Goal: Task Accomplishment & Management: Manage account settings

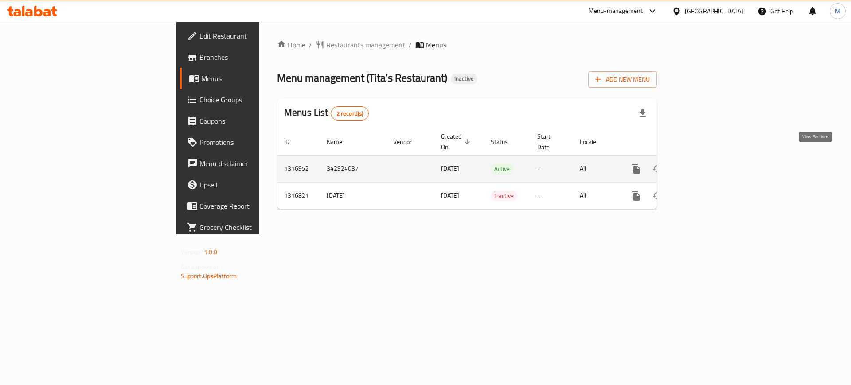
click at [704, 165] on icon "enhanced table" at bounding box center [700, 169] width 8 height 8
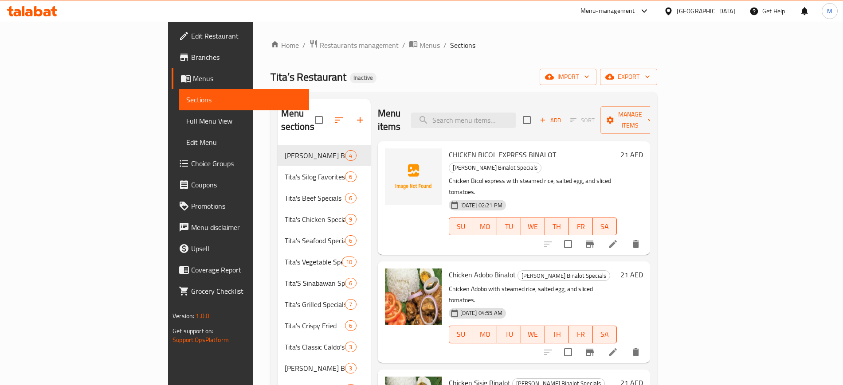
click at [179, 127] on link "Full Menu View" at bounding box center [243, 120] width 129 height 21
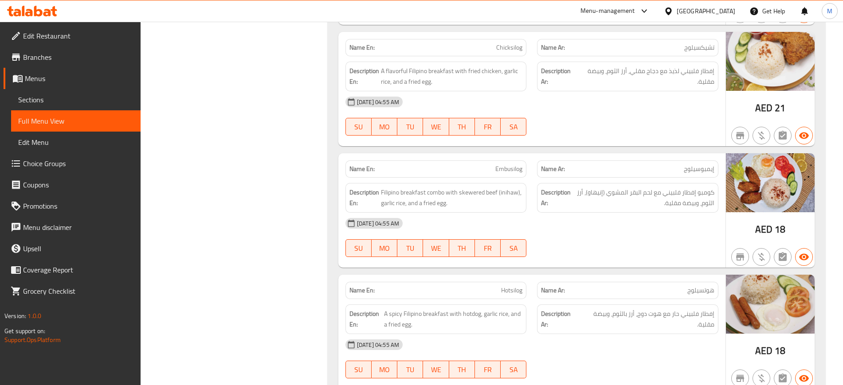
scroll to position [1288, 0]
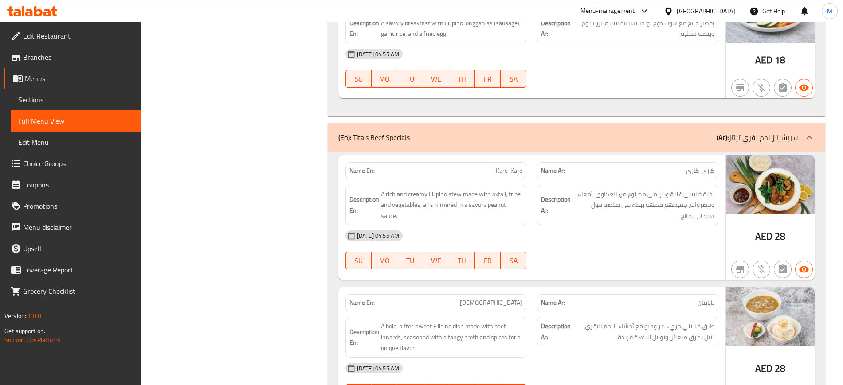
scroll to position [1332, 0]
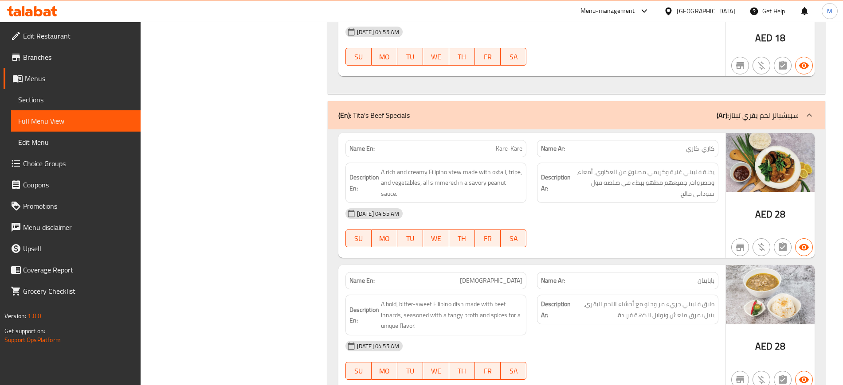
click at [580, 231] on div "13-10-2025 04:55 AM SU MO TU WE TH FR SA" at bounding box center [532, 228] width 384 height 50
click at [643, 235] on div "13-10-2025 04:55 AM SU MO TU WE TH FR SA" at bounding box center [532, 228] width 384 height 50
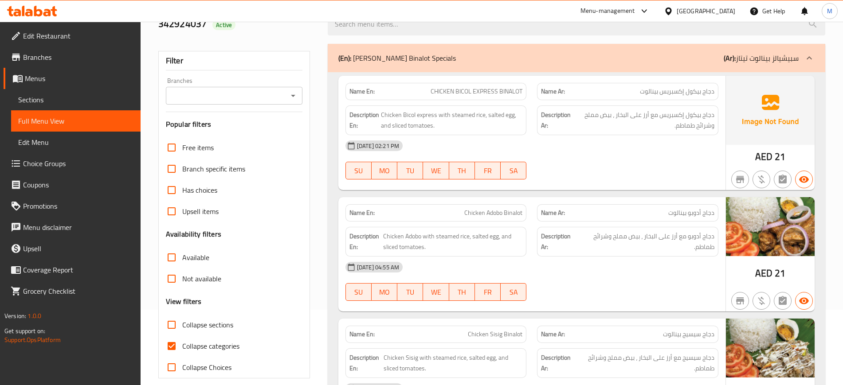
scroll to position [0, 0]
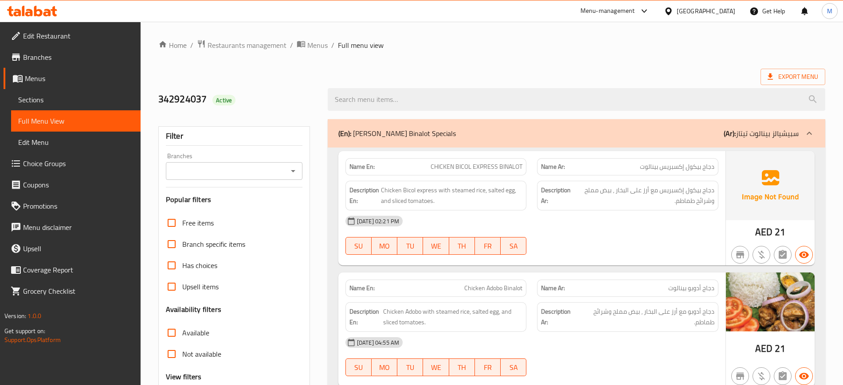
drag, startPoint x: 375, startPoint y: 132, endPoint x: 340, endPoint y: 127, distance: 35.4
click at [340, 128] on div "(En): Tita's Binalot Specials (Ar): سبيشيالز بينالوت تيتاز" at bounding box center [568, 133] width 460 height 11
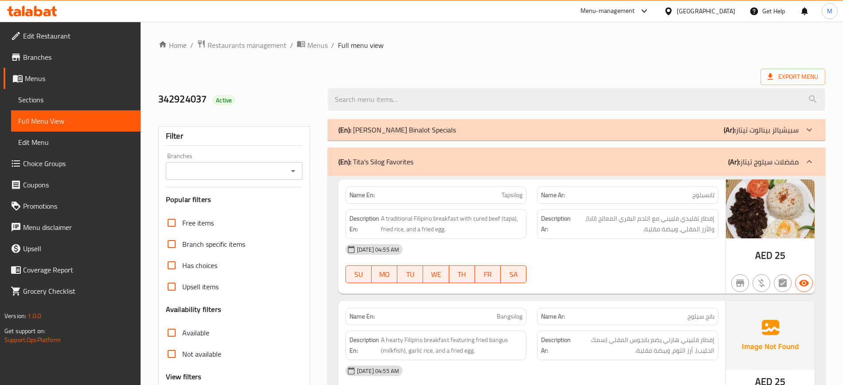
click at [381, 133] on p "(En): Tita's Binalot Specials" at bounding box center [397, 130] width 118 height 11
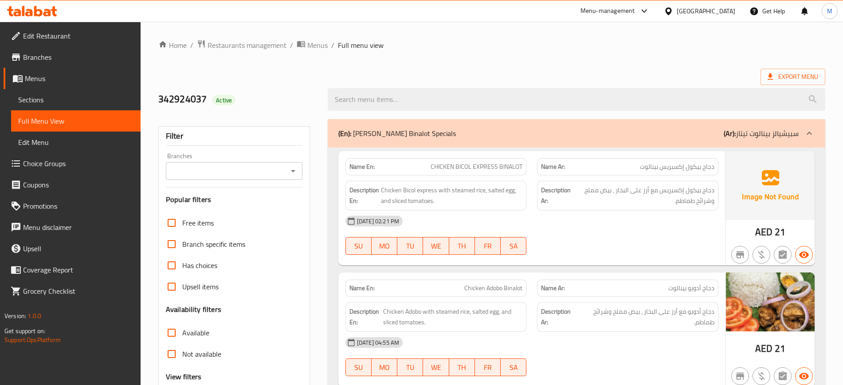
click at [457, 165] on span "CHICKEN BICOL EXPRESS BINALOT" at bounding box center [477, 166] width 92 height 9
copy span "CHICKEN BICOL EXPRESS BINALOT"
click at [494, 293] on span "Chicken Adobo Binalot" at bounding box center [493, 288] width 58 height 9
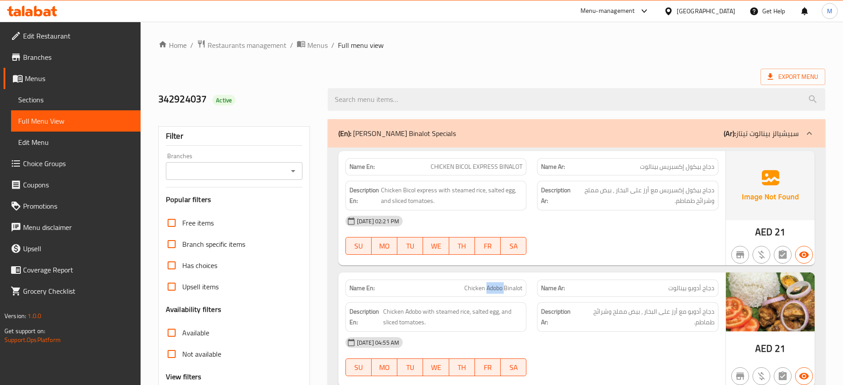
click at [494, 293] on span "Chicken Adobo Binalot" at bounding box center [493, 288] width 58 height 9
copy span "Chicken Adobo Binalot"
click at [594, 352] on div "[DATE] 04:55 AM" at bounding box center [532, 342] width 384 height 21
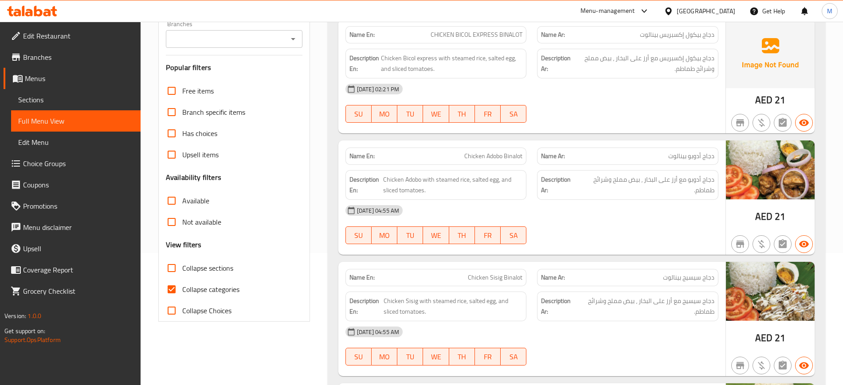
scroll to position [133, 0]
click at [613, 331] on div "[DATE] 04:55 AM" at bounding box center [532, 331] width 384 height 21
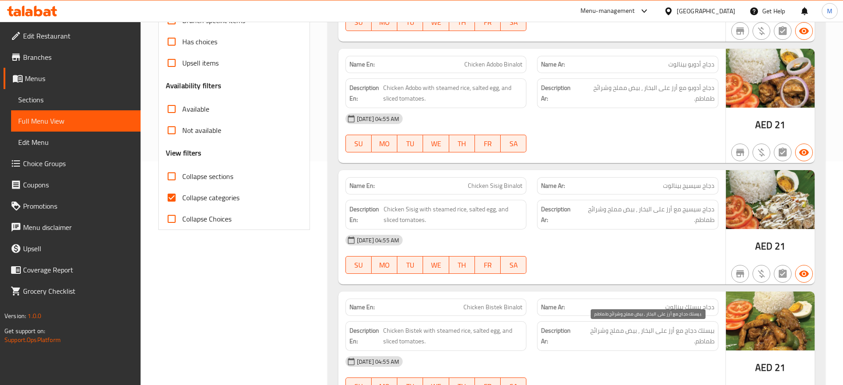
scroll to position [244, 0]
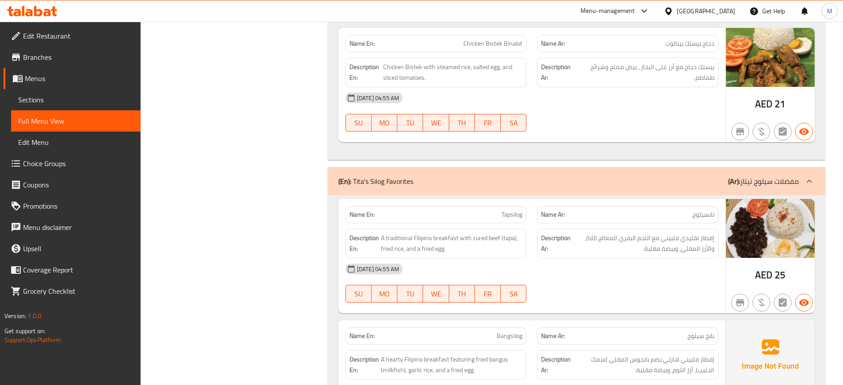
scroll to position [510, 0]
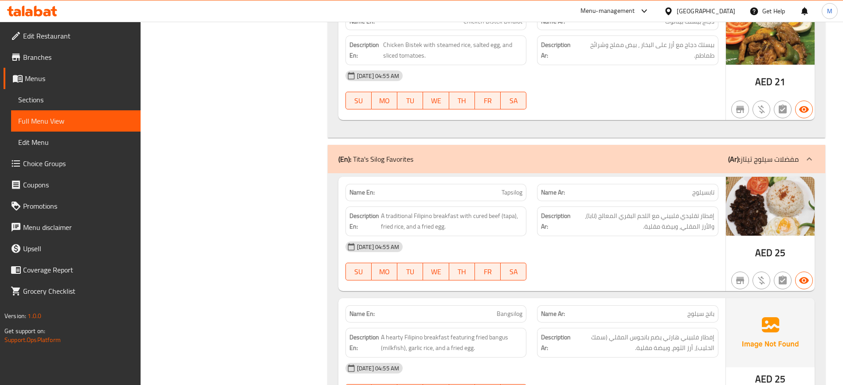
click at [490, 189] on p "Name En: Tapsilog" at bounding box center [435, 192] width 173 height 9
copy span "Tapsilog"
click at [610, 265] on div "13-10-2025 04:55 AM SU MO TU WE TH FR SA" at bounding box center [532, 261] width 384 height 50
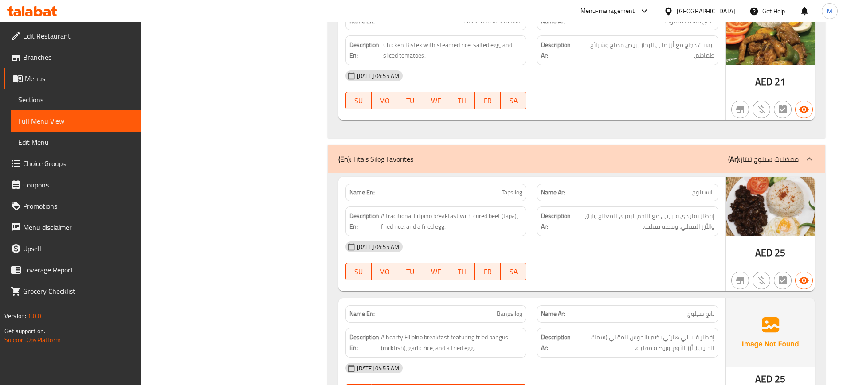
scroll to position [532, 0]
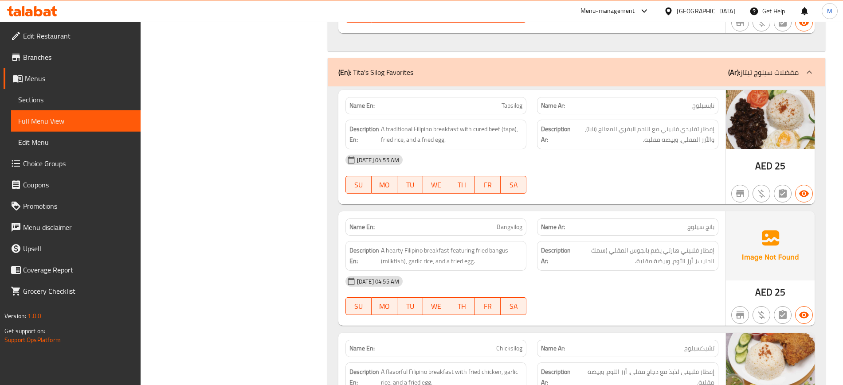
scroll to position [599, 0]
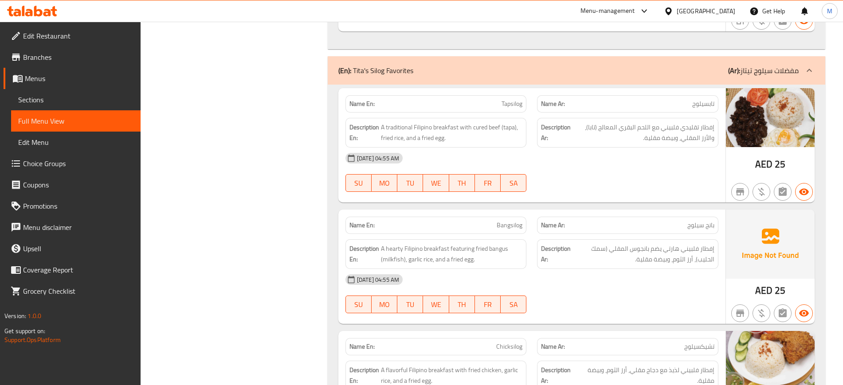
click at [663, 298] on div "13-10-2025 04:55 AM SU MO TU WE TH FR SA" at bounding box center [532, 294] width 384 height 50
click at [650, 304] on div "13-10-2025 04:55 AM SU MO TU WE TH FR SA" at bounding box center [532, 294] width 384 height 50
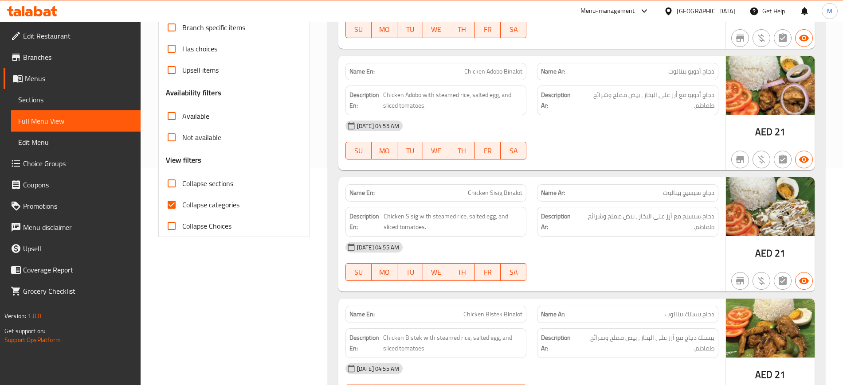
scroll to position [752, 0]
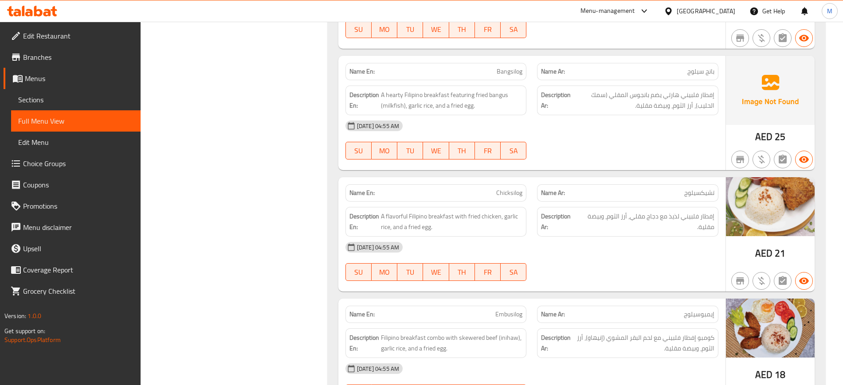
click at [570, 260] on div "13-10-2025 04:55 AM SU MO TU WE TH FR SA" at bounding box center [532, 262] width 384 height 50
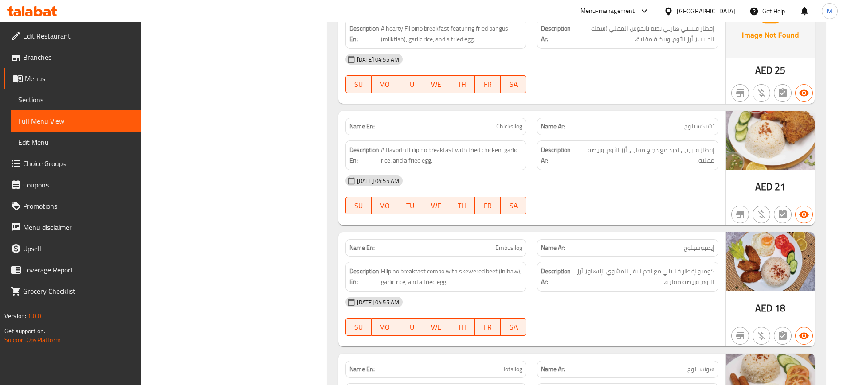
scroll to position [841, 0]
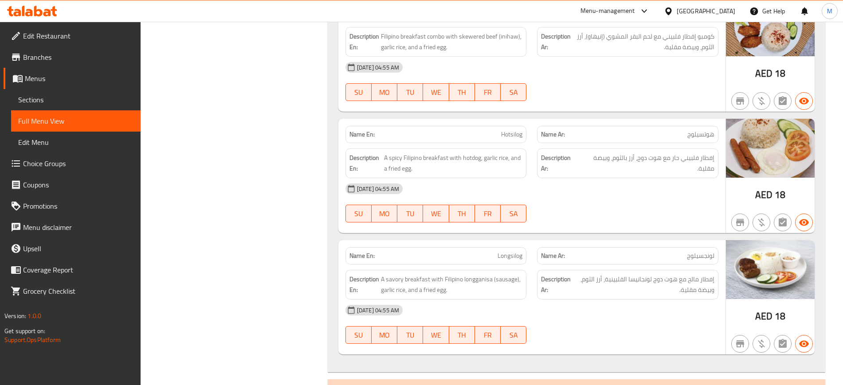
scroll to position [1063, 0]
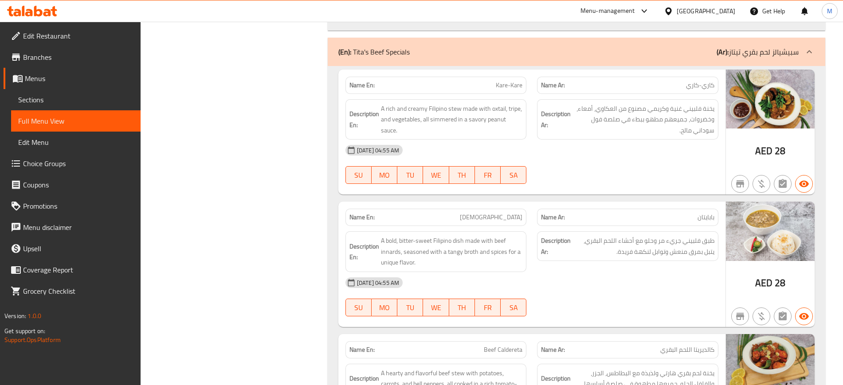
scroll to position [1418, 0]
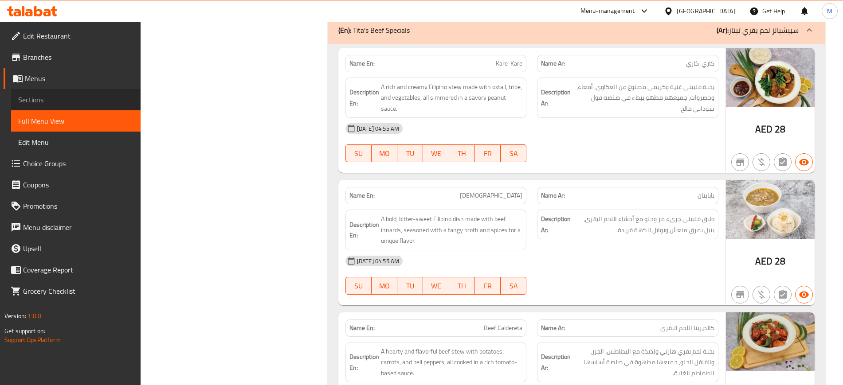
click at [64, 99] on span "Sections" at bounding box center [75, 99] width 115 height 11
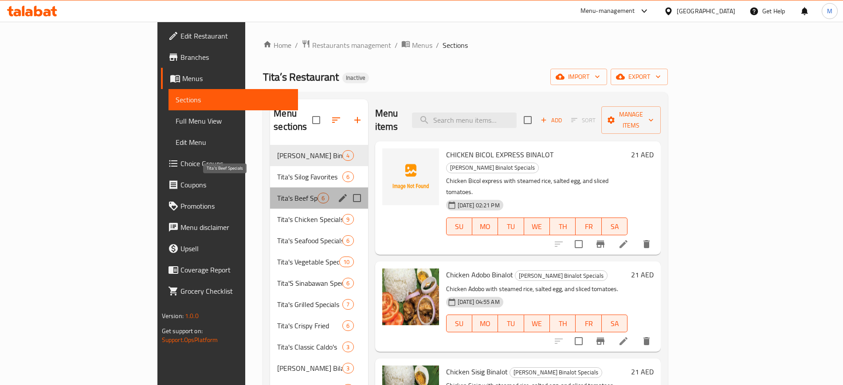
click at [277, 193] on span "Tita's Beef Specials" at bounding box center [297, 198] width 40 height 11
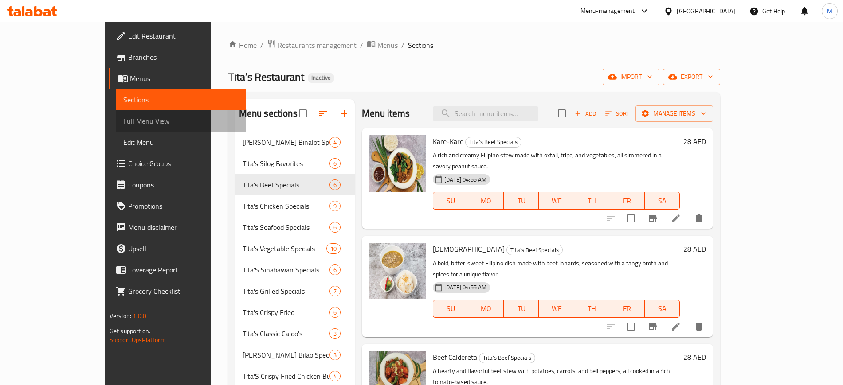
click at [123, 125] on span "Full Menu View" at bounding box center [180, 121] width 115 height 11
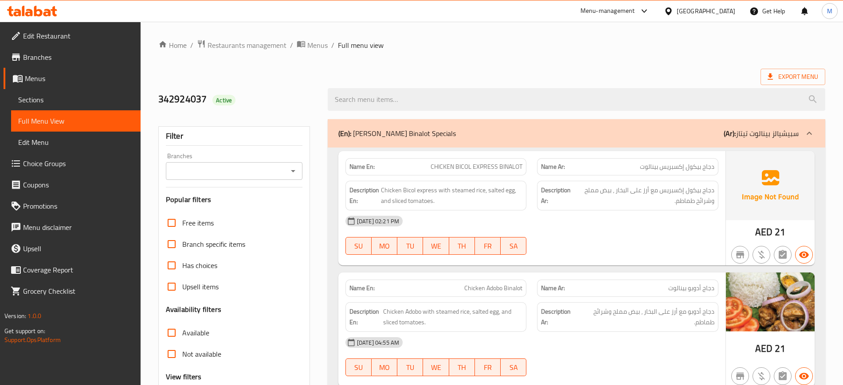
scroll to position [1323, 0]
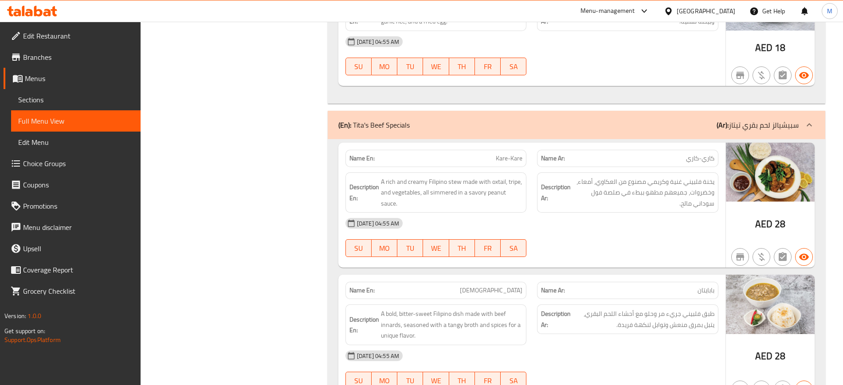
click at [601, 235] on div "13-10-2025 04:55 AM SU MO TU WE TH FR SA" at bounding box center [532, 238] width 384 height 50
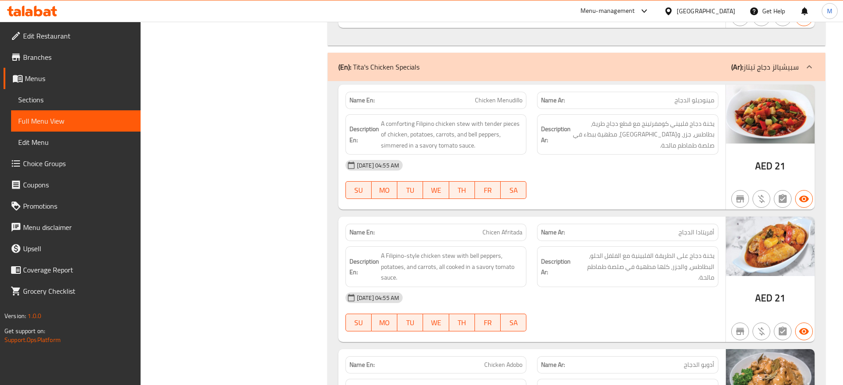
scroll to position [2245, 0]
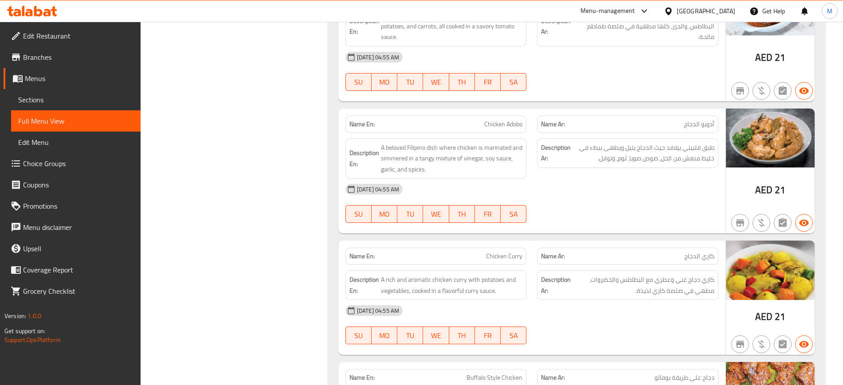
scroll to position [2467, 0]
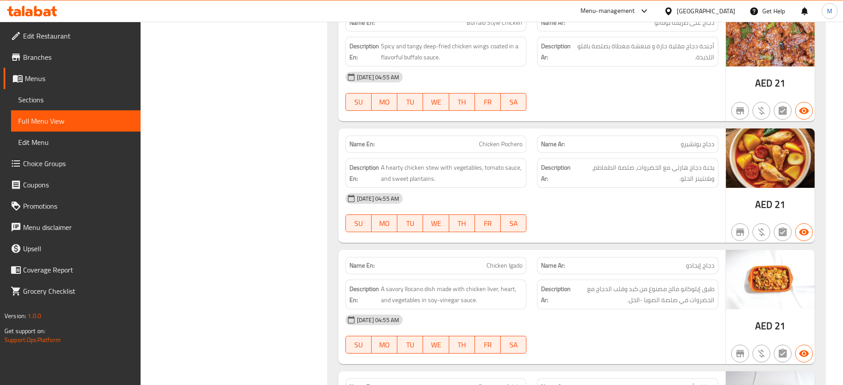
scroll to position [2822, 0]
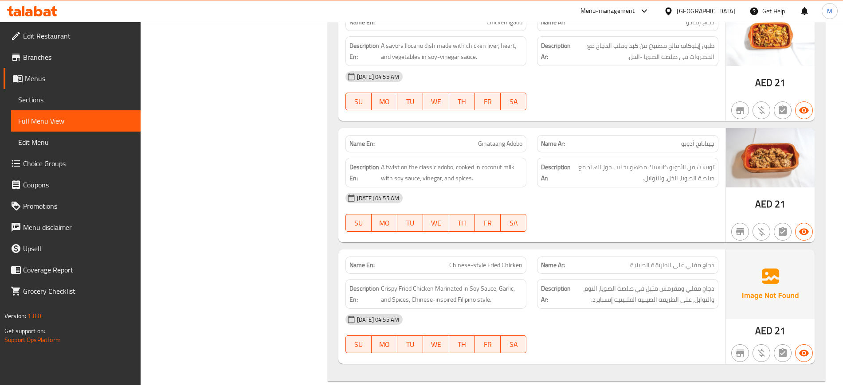
scroll to position [3066, 0]
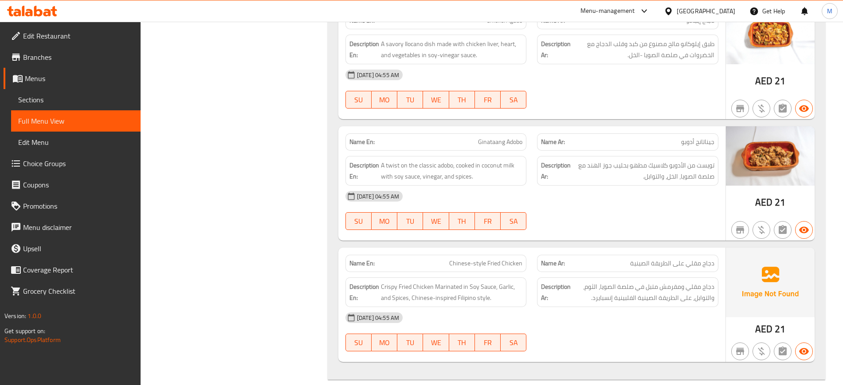
click at [626, 216] on div "13-10-2025 04:55 AM SU MO TU WE TH FR SA" at bounding box center [532, 211] width 384 height 50
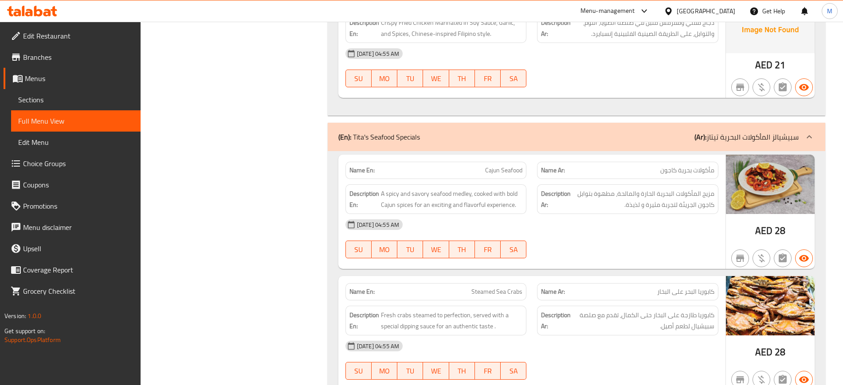
scroll to position [3352, 0]
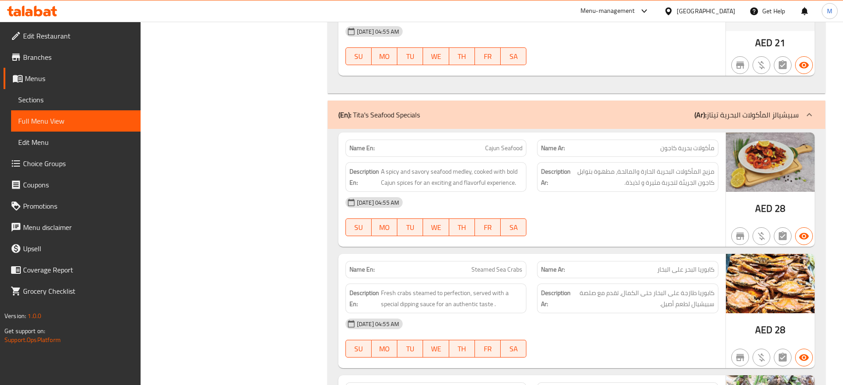
click at [571, 325] on div "[DATE] 04:55 AM" at bounding box center [532, 323] width 384 height 21
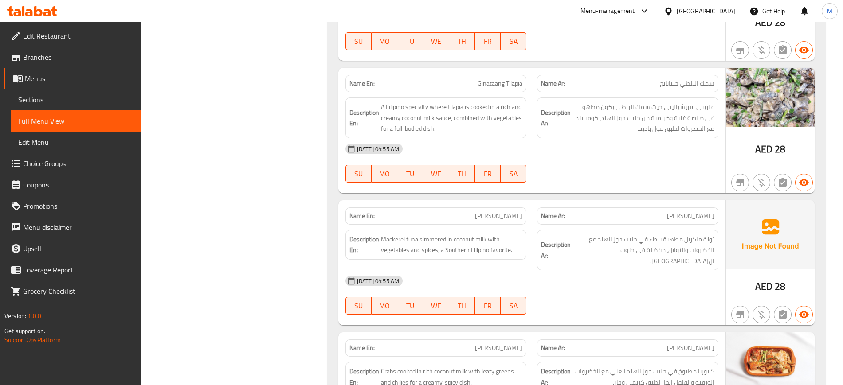
scroll to position [3662, 0]
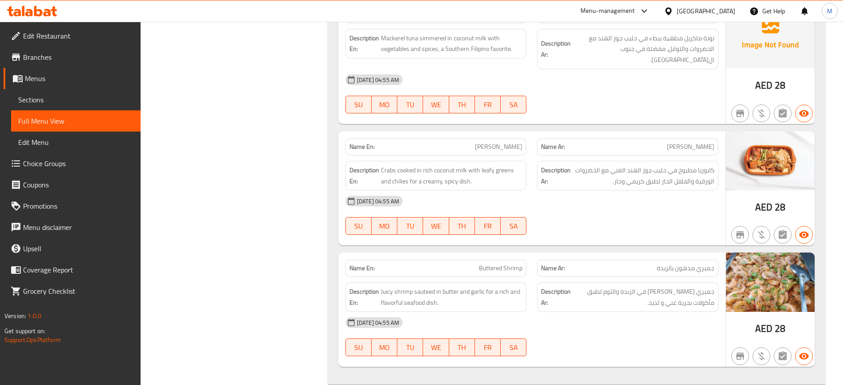
scroll to position [4097, 0]
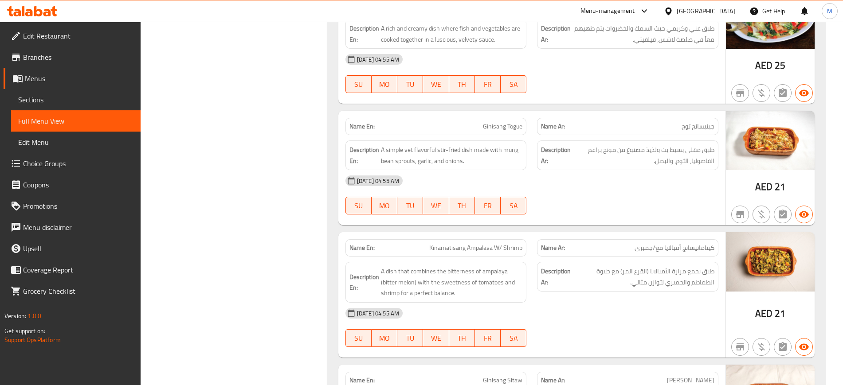
scroll to position [4297, 0]
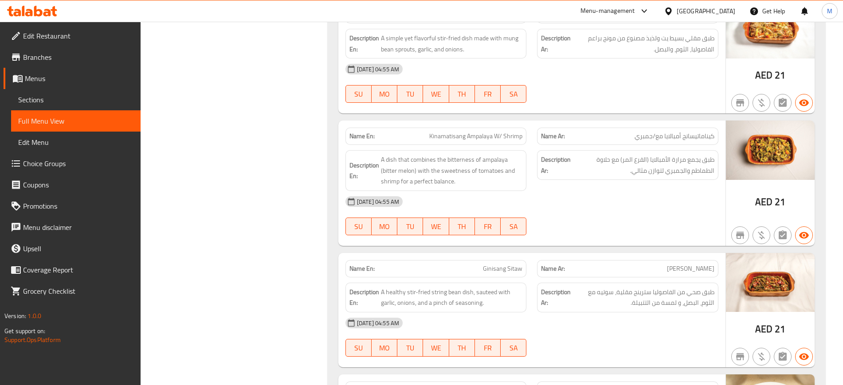
scroll to position [4430, 0]
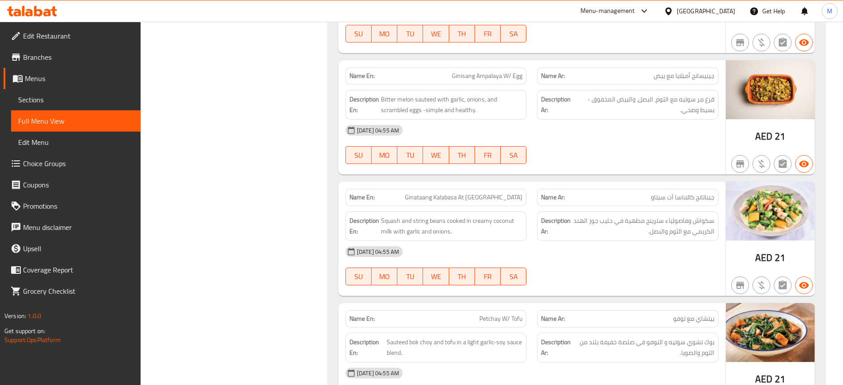
scroll to position [4984, 0]
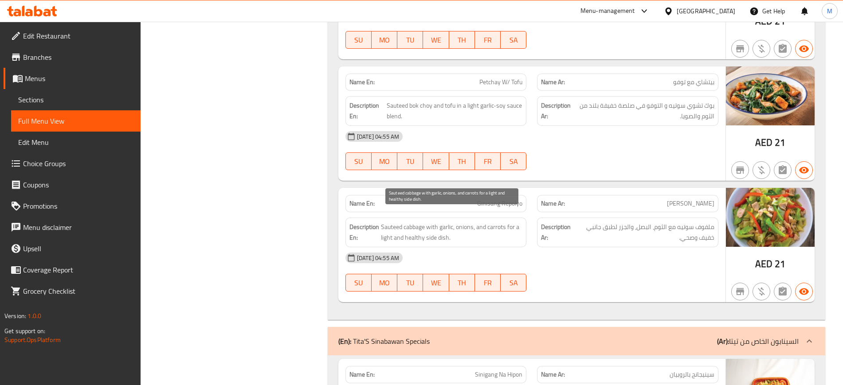
click at [441, 222] on span "Sauteed cabbage with garlic, onions, and carrots for a light and healthy side d…" at bounding box center [452, 233] width 142 height 22
click at [438, 222] on span "Sauteed cabbage with garlic, onions, and carrots for a light and healthy side d…" at bounding box center [452, 233] width 142 height 22
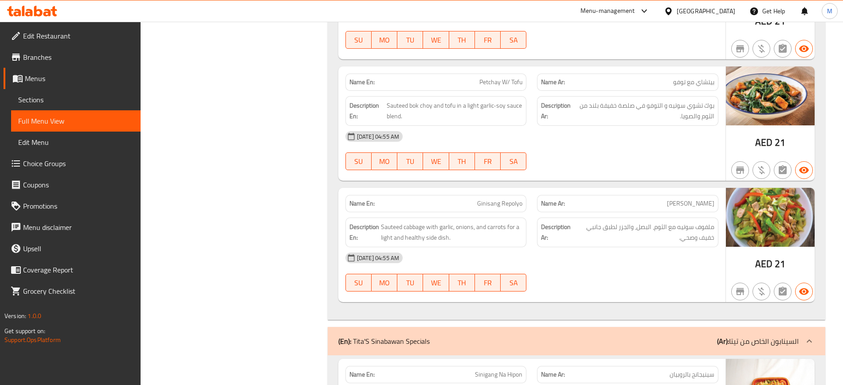
scroll to position [4097, 0]
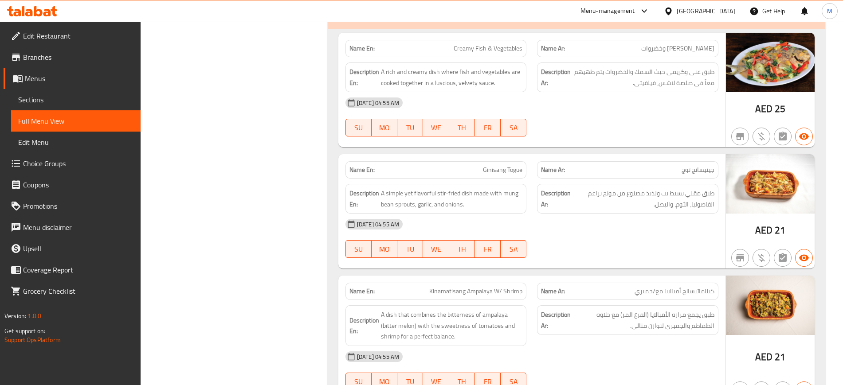
scroll to position [4275, 0]
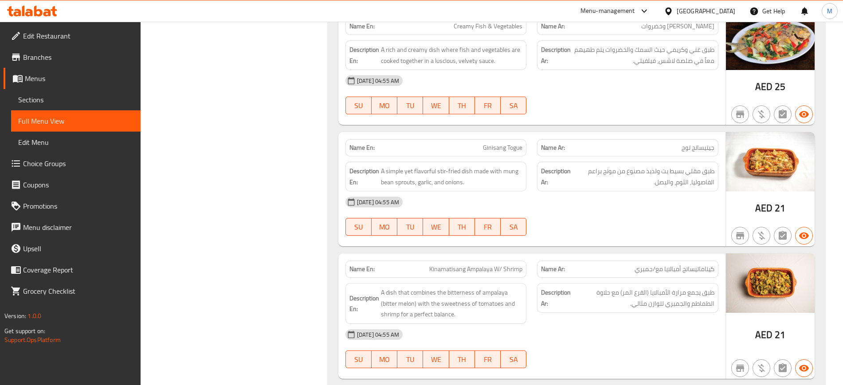
click at [591, 208] on div "13-10-2025 04:55 AM SU MO TU WE TH FR SA" at bounding box center [532, 217] width 384 height 50
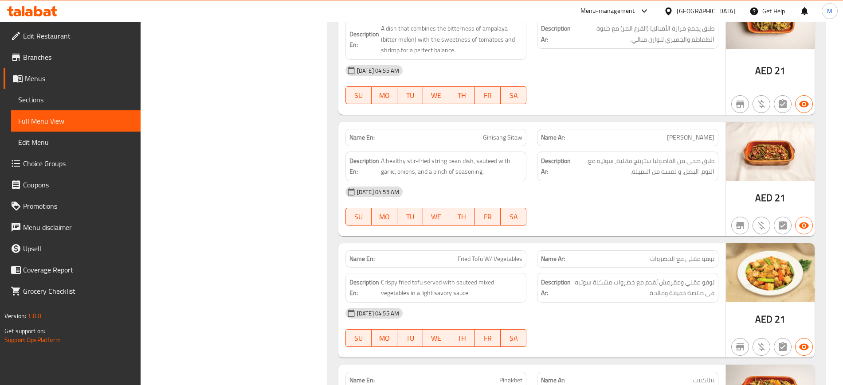
scroll to position [4541, 0]
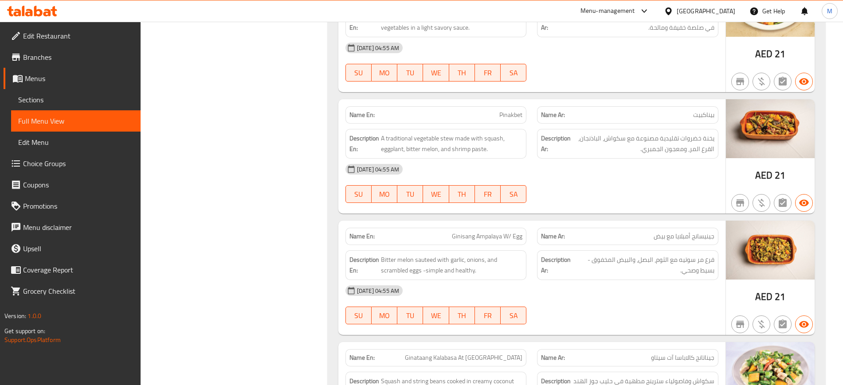
scroll to position [4807, 0]
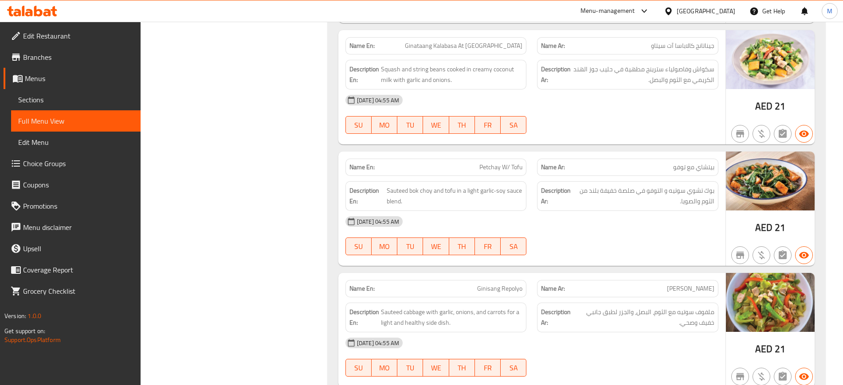
scroll to position [5117, 0]
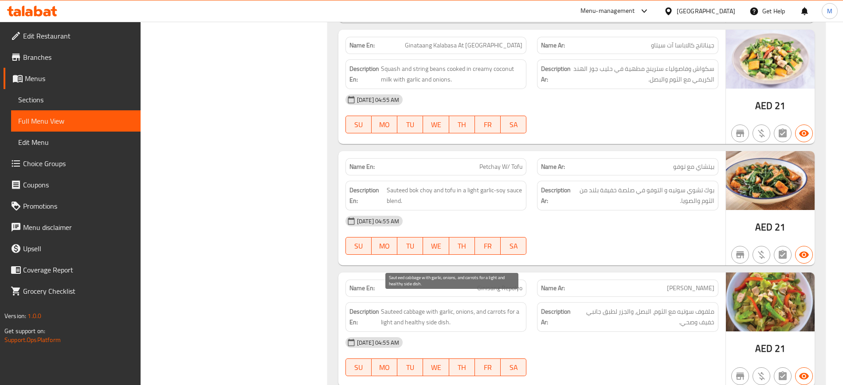
click at [423, 306] on span "Sauteed cabbage with garlic, onions, and carrots for a light and healthy side d…" at bounding box center [452, 317] width 142 height 22
copy span "Sauteed cabbage with garlic, onions, and carrots for a light and healthy side d…"
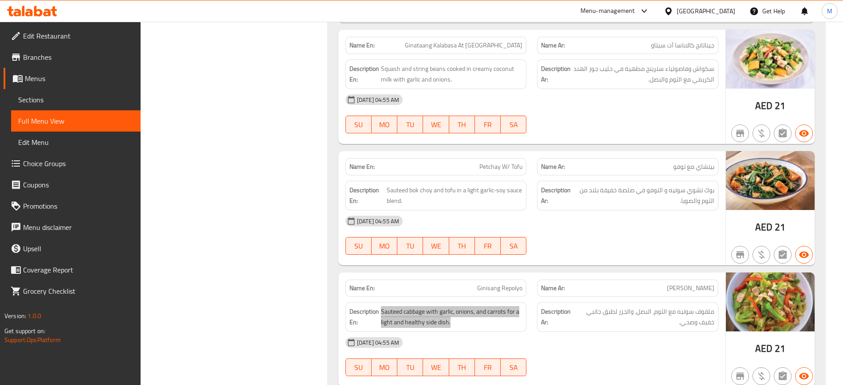
scroll to position [5373, 0]
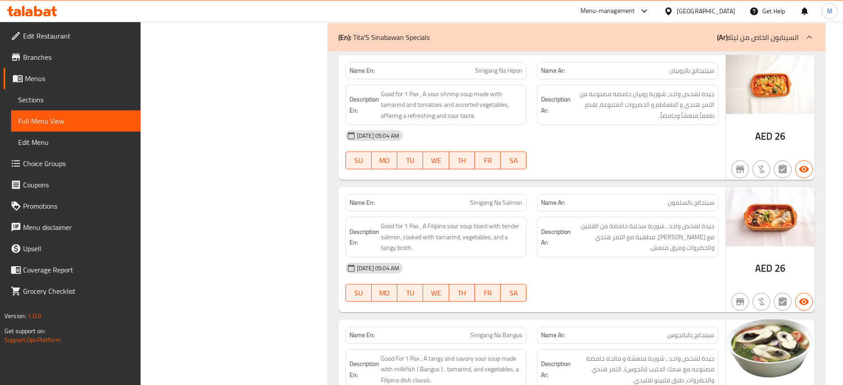
scroll to position [5528, 0]
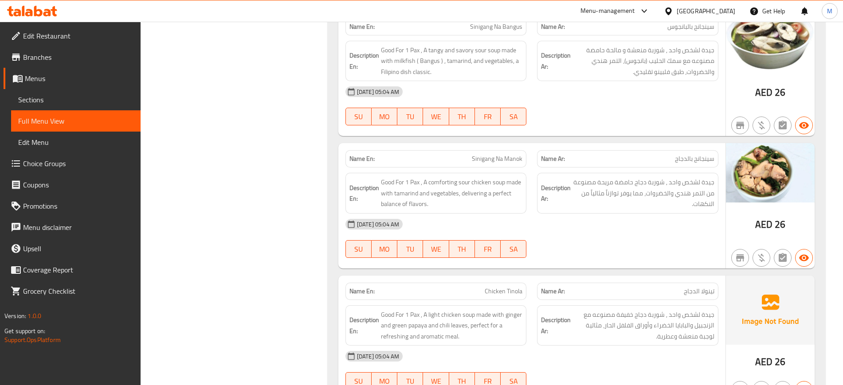
scroll to position [5816, 0]
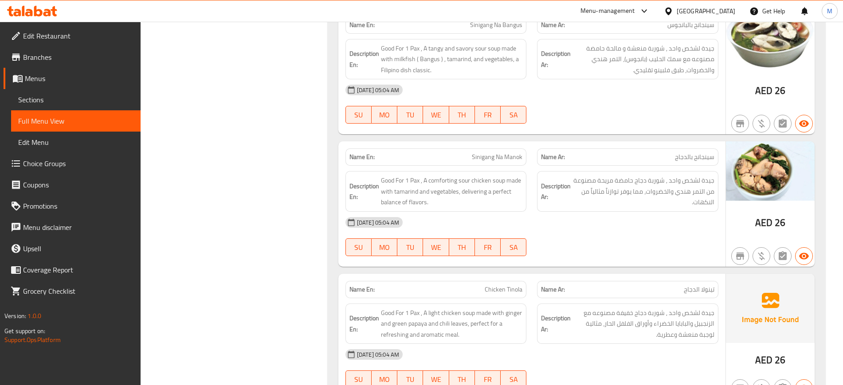
click at [493, 152] on div "Name En: Sinigang Na Manok" at bounding box center [435, 157] width 181 height 17
click at [488, 153] on span "Sinigang Na Manok" at bounding box center [497, 157] width 51 height 9
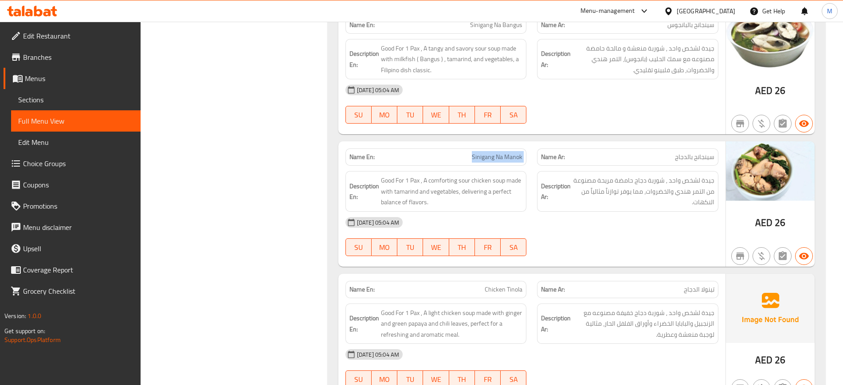
copy span "Sinigang Na Manok"
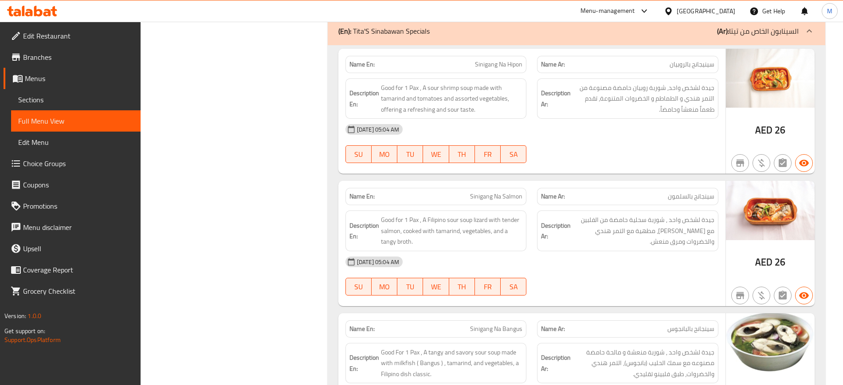
scroll to position [5534, 0]
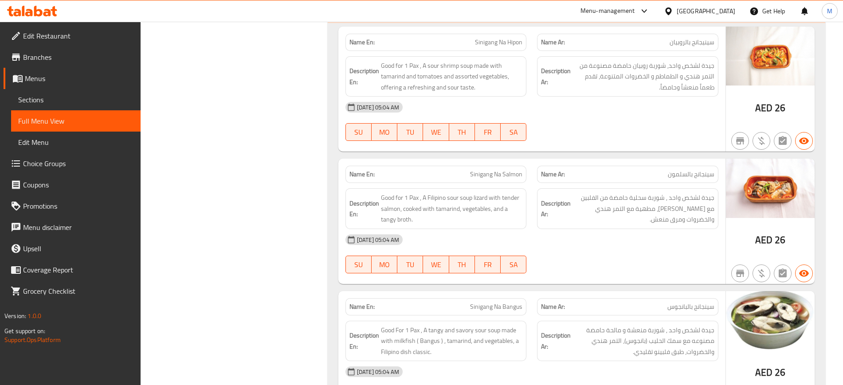
click at [624, 268] on div at bounding box center [628, 273] width 192 height 11
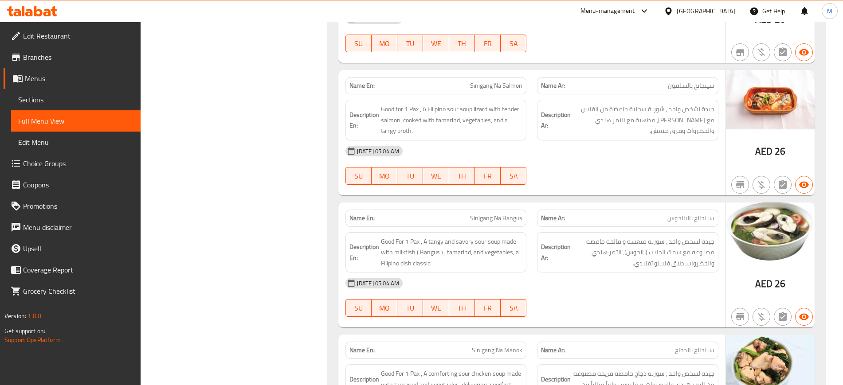
scroll to position [6217, 0]
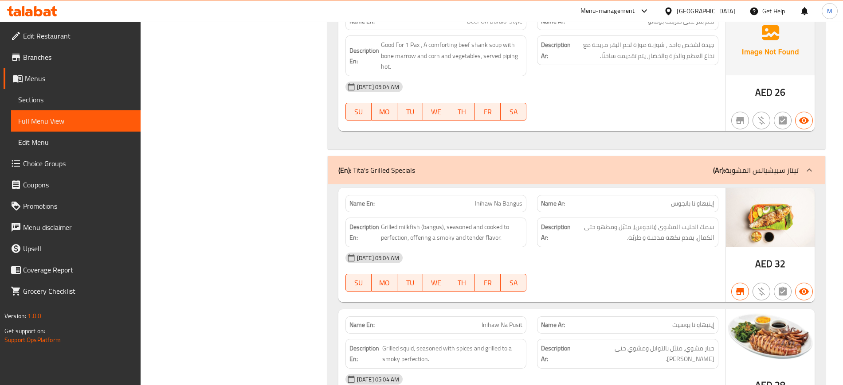
click at [588, 265] on div "13-10-2025 05:04 AM SU MO TU WE TH FR SA" at bounding box center [532, 272] width 384 height 50
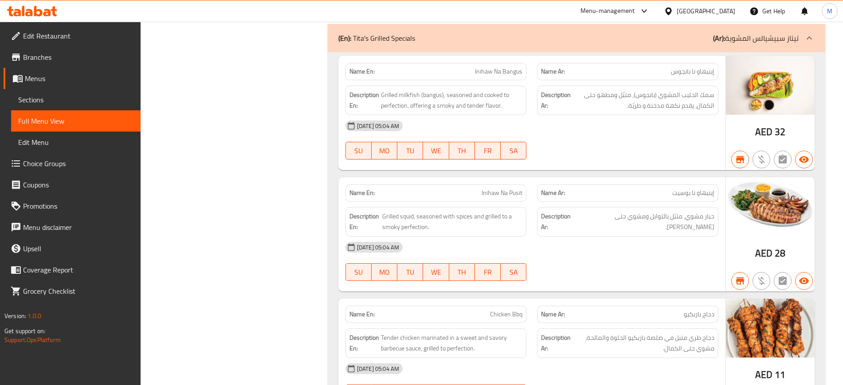
scroll to position [6350, 0]
click at [626, 236] on div "[DATE] 05:04 AM" at bounding box center [532, 246] width 384 height 21
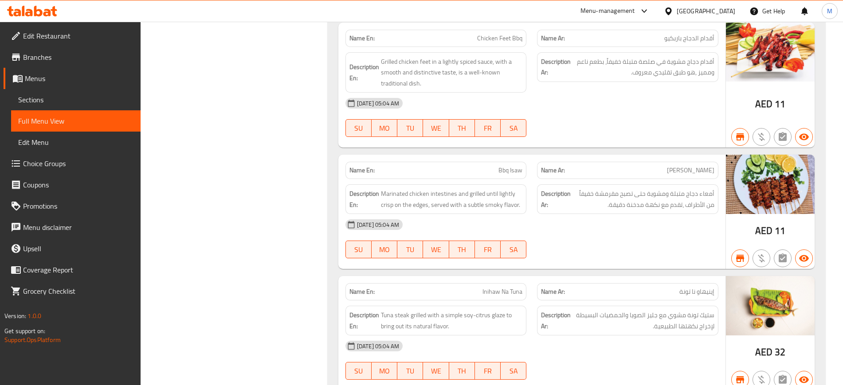
scroll to position [6749, 0]
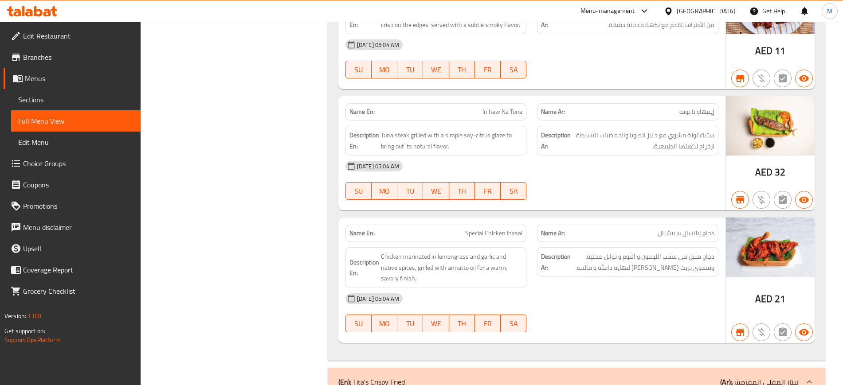
scroll to position [6926, 0]
click at [261, 231] on div "Filter Branches Branches Popular filters Free items Branch specific items Has c…" at bounding box center [237, 320] width 169 height 14264
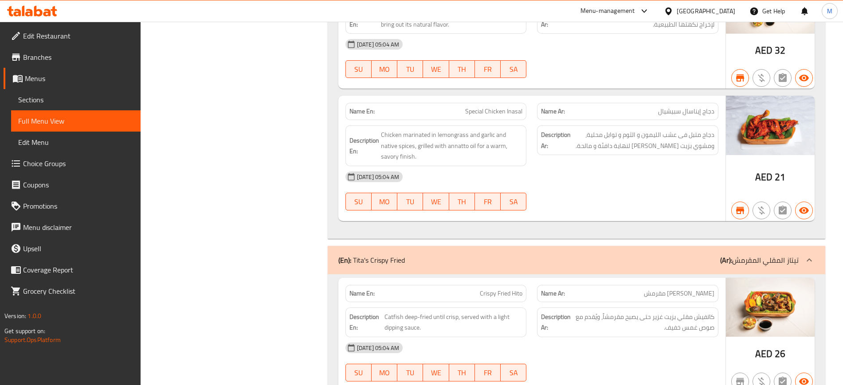
scroll to position [7059, 0]
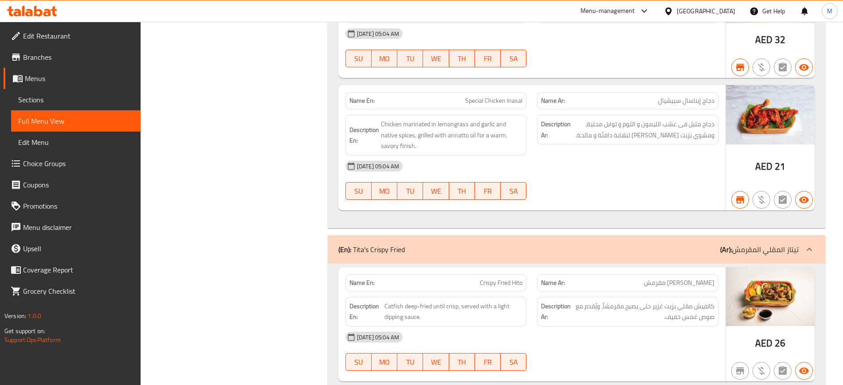
click at [698, 9] on div "[GEOGRAPHIC_DATA]" at bounding box center [706, 11] width 59 height 10
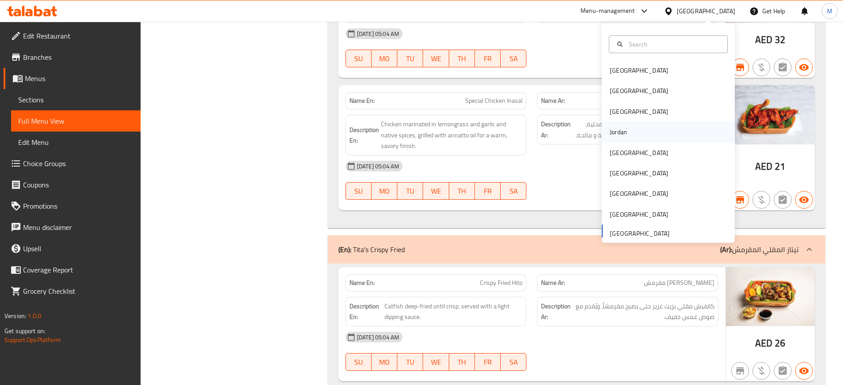
click at [617, 130] on div "Jordan" at bounding box center [618, 132] width 17 height 10
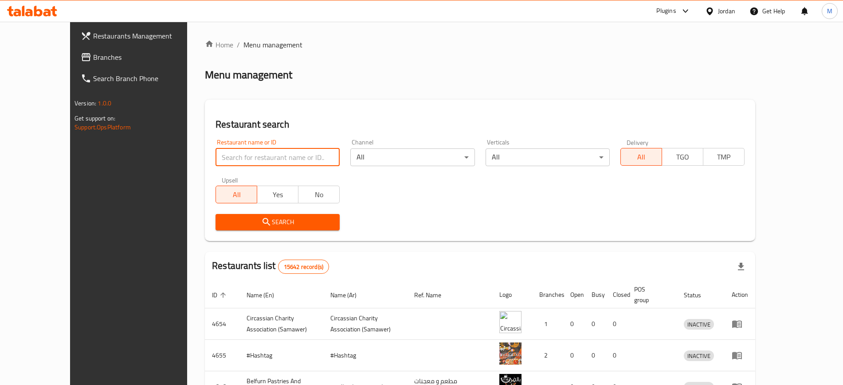
click at [285, 152] on input "search" at bounding box center [278, 158] width 124 height 18
paste input "630190"
type input "630190"
click button "Search" at bounding box center [278, 222] width 124 height 16
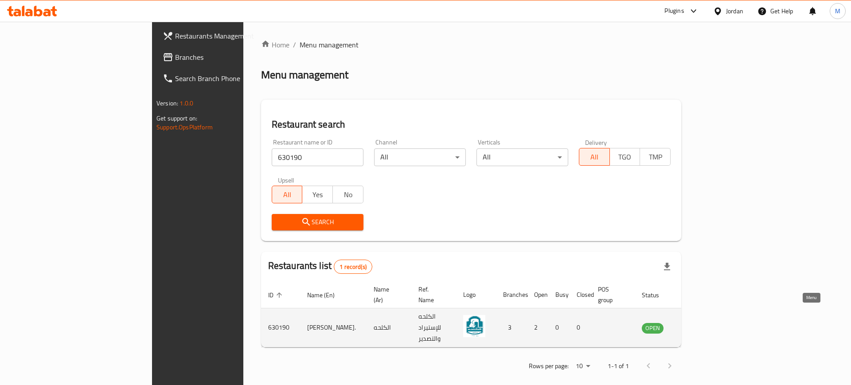
click at [699, 325] on icon "enhanced table" at bounding box center [694, 329] width 10 height 8
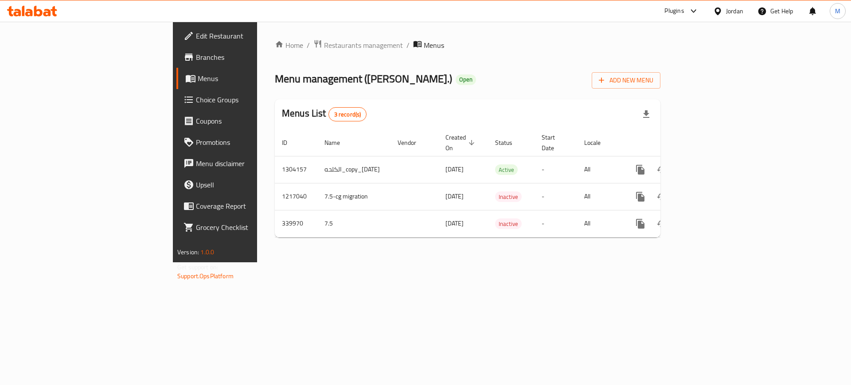
click at [196, 61] on span "Branches" at bounding box center [252, 57] width 112 height 11
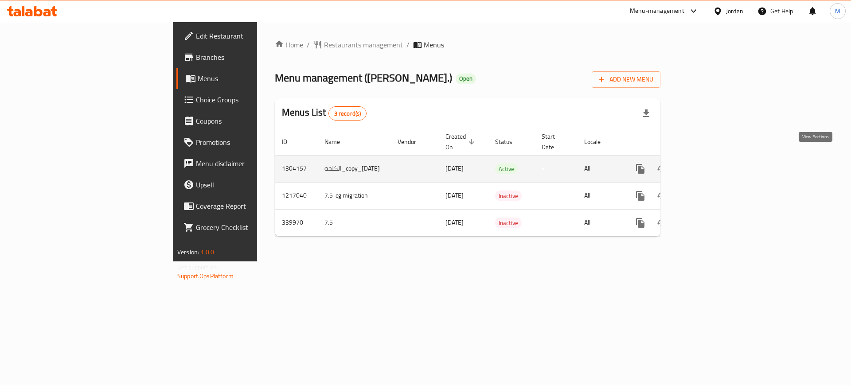
click at [710, 164] on icon "enhanced table" at bounding box center [704, 169] width 11 height 11
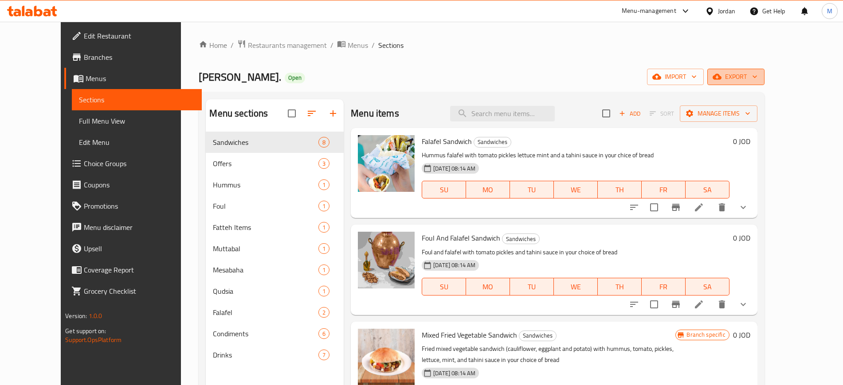
click at [757, 80] on span "export" at bounding box center [735, 76] width 43 height 11
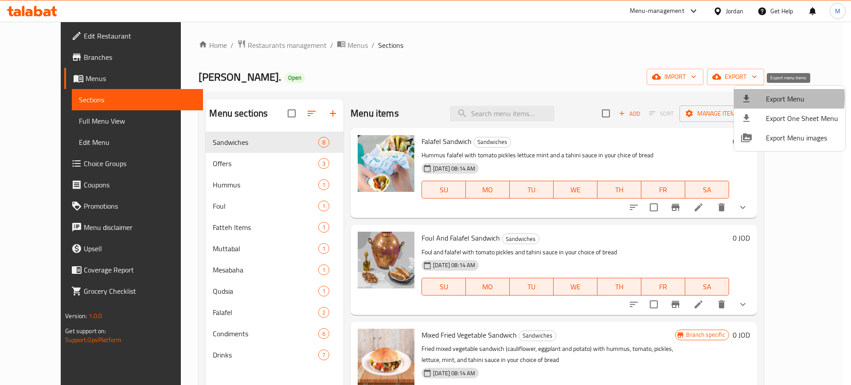
click at [767, 98] on span "Export Menu" at bounding box center [802, 99] width 72 height 11
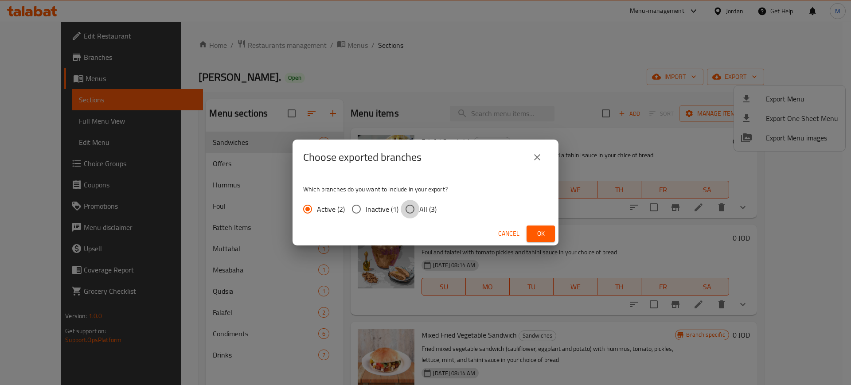
click at [411, 204] on input "All (3)" at bounding box center [410, 209] width 19 height 19
radio input "true"
click at [550, 232] on button "Ok" at bounding box center [541, 234] width 28 height 16
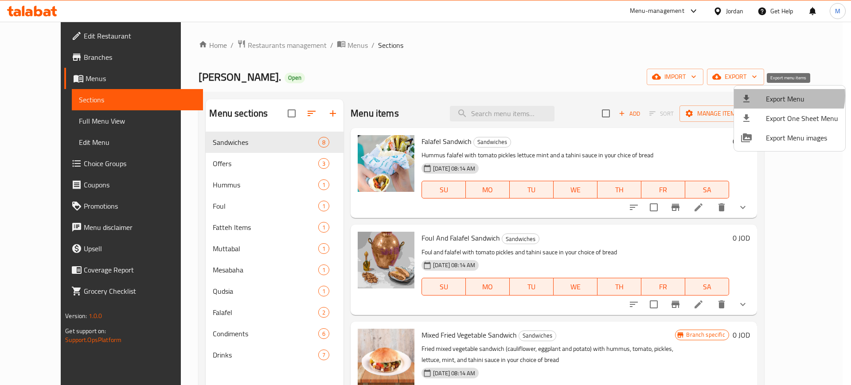
click at [785, 96] on span "Export Menu" at bounding box center [802, 99] width 72 height 11
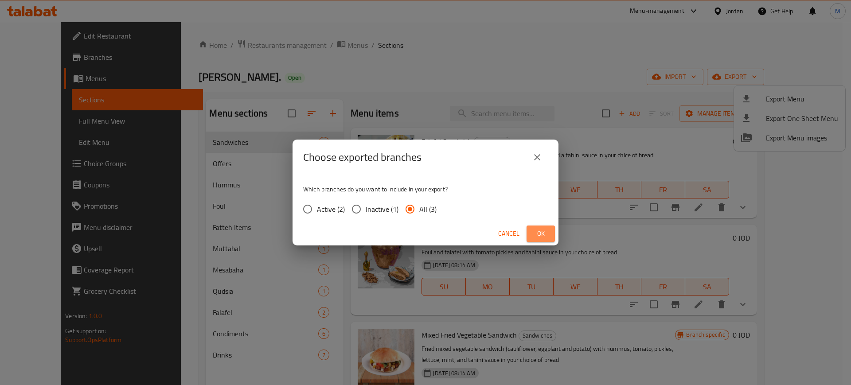
click at [542, 237] on span "Ok" at bounding box center [541, 233] width 14 height 11
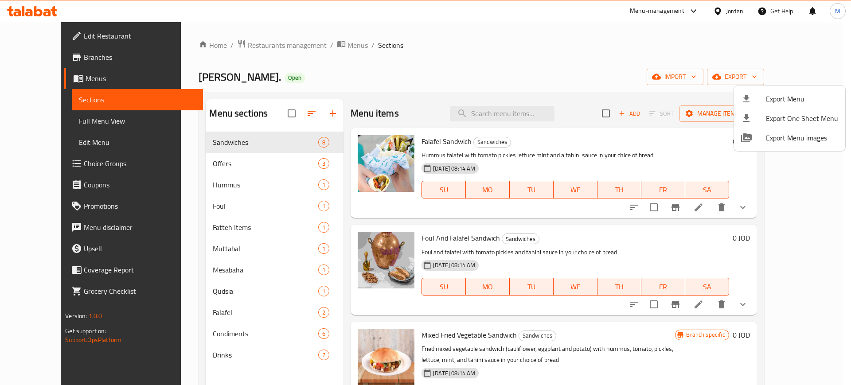
click at [56, 122] on div at bounding box center [425, 192] width 851 height 385
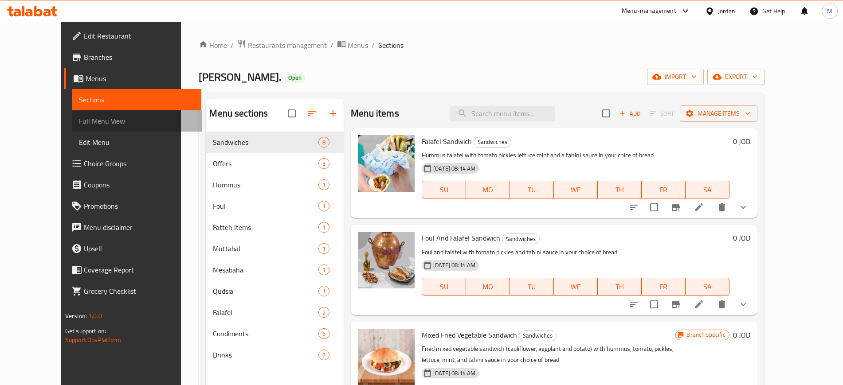
click at [79, 122] on span "Full Menu View" at bounding box center [136, 121] width 115 height 11
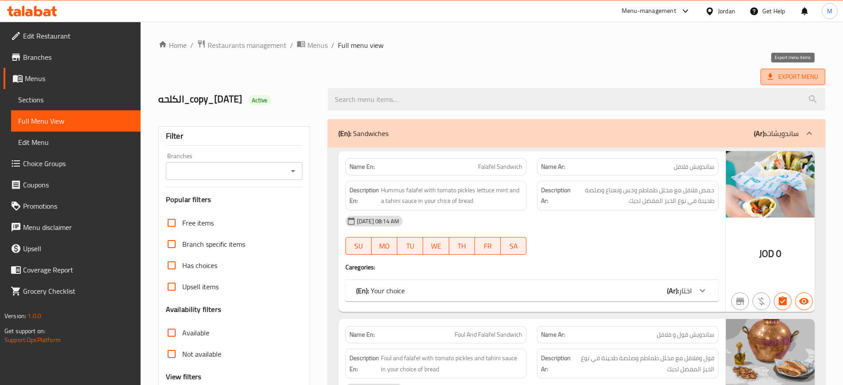
click at [788, 74] on span "Export Menu" at bounding box center [793, 76] width 51 height 11
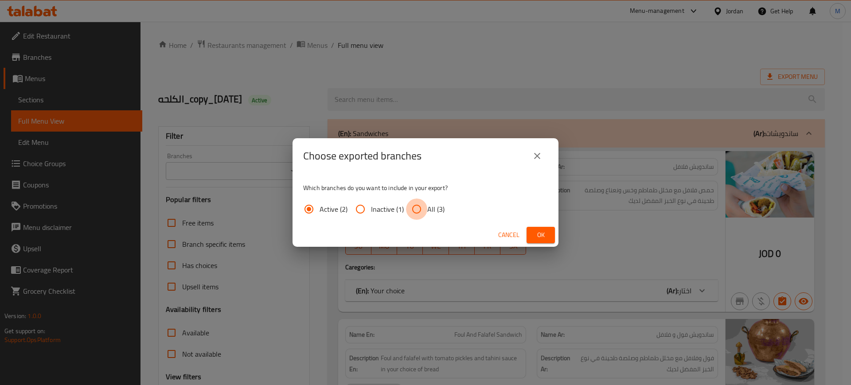
click at [421, 208] on input "All (3)" at bounding box center [416, 209] width 21 height 21
radio input "true"
click at [540, 240] on span "Ok" at bounding box center [541, 235] width 14 height 11
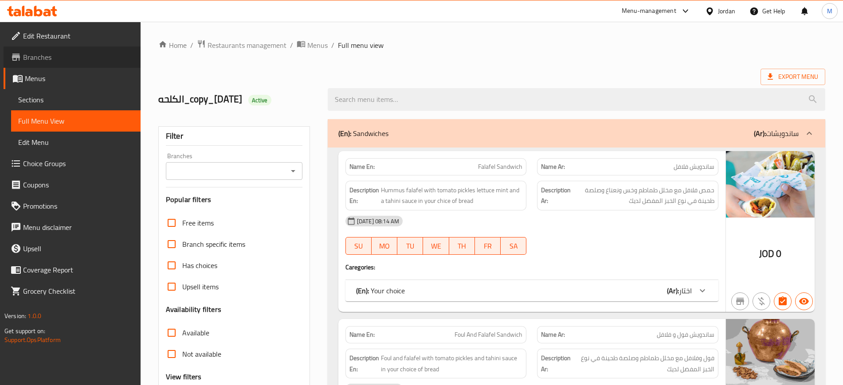
click at [54, 62] on span "Branches" at bounding box center [78, 57] width 110 height 11
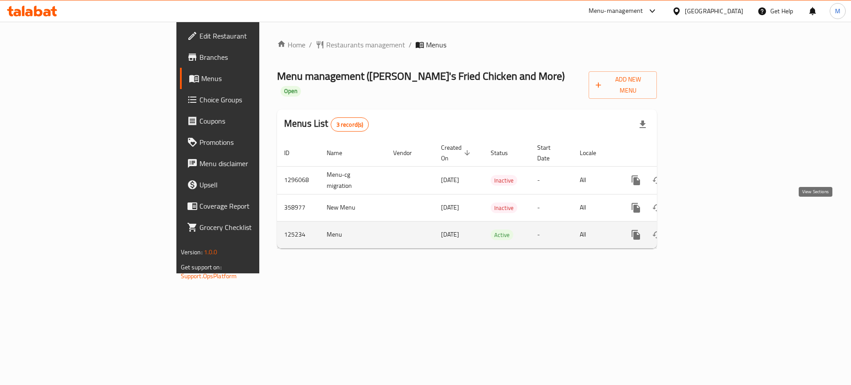
click at [711, 224] on link "enhanced table" at bounding box center [700, 234] width 21 height 21
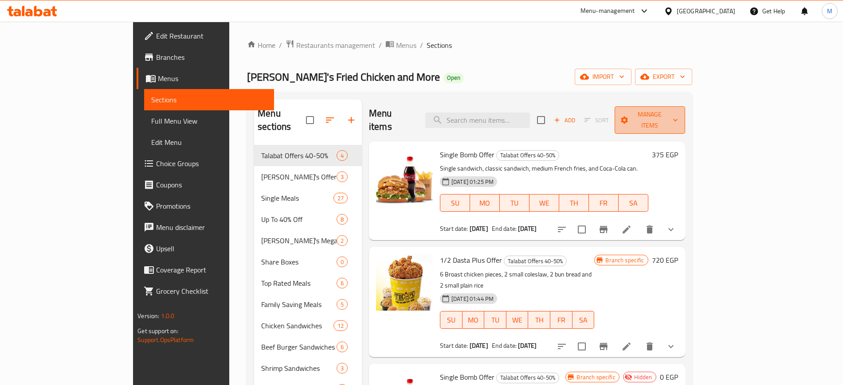
click at [678, 119] on span "Manage items" at bounding box center [650, 120] width 56 height 22
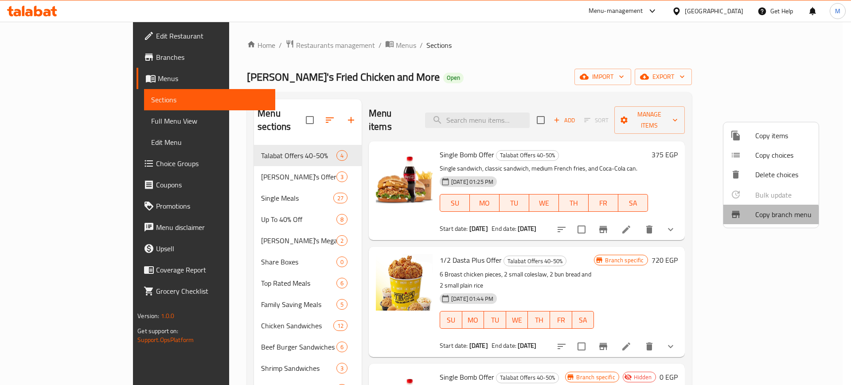
click at [767, 218] on span "Copy branch menu" at bounding box center [784, 214] width 56 height 11
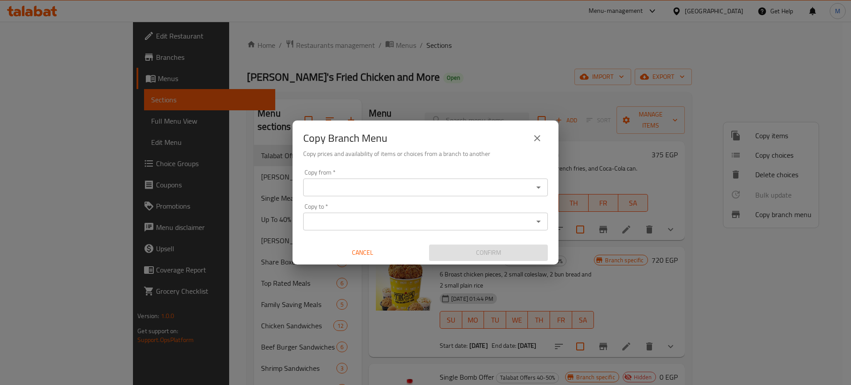
click at [483, 180] on div "Copy from *" at bounding box center [425, 188] width 245 height 18
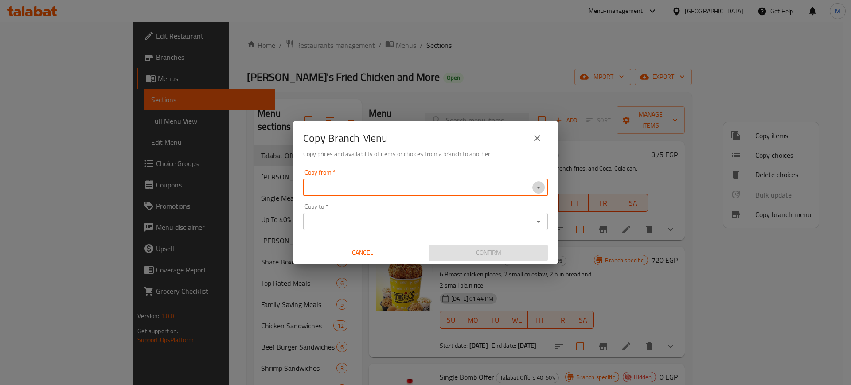
click at [533, 189] on button "Open" at bounding box center [539, 187] width 12 height 12
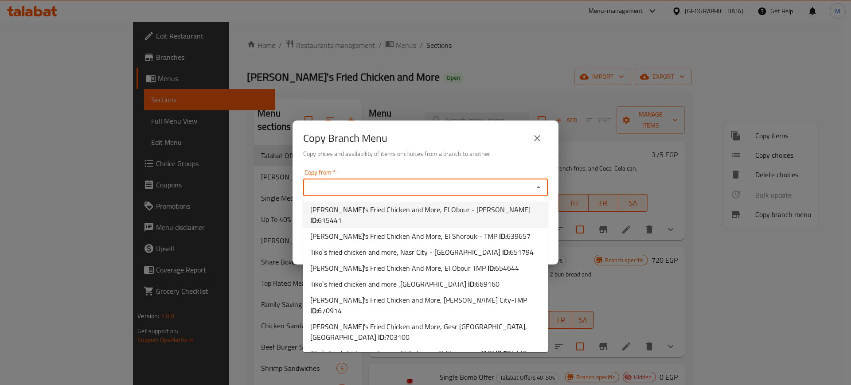
scroll to position [135, 0]
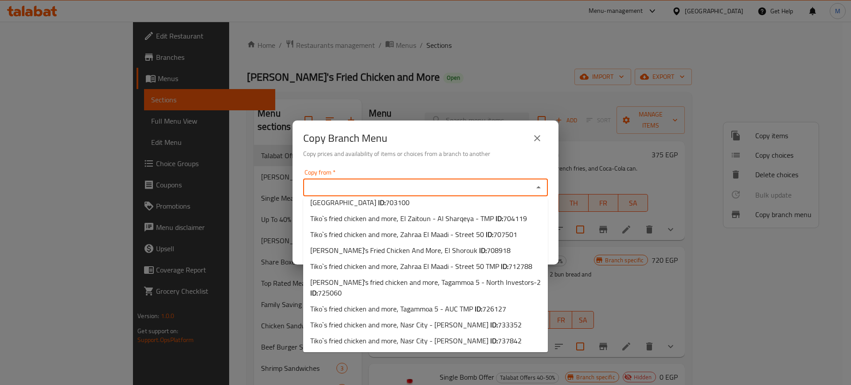
click at [504, 365] on li "Tiko`s fried chicken and more, Shobra - Masara ID: 774751" at bounding box center [425, 373] width 245 height 16
type input "Tiko`s fried chicken and more, Shobra - Masara"
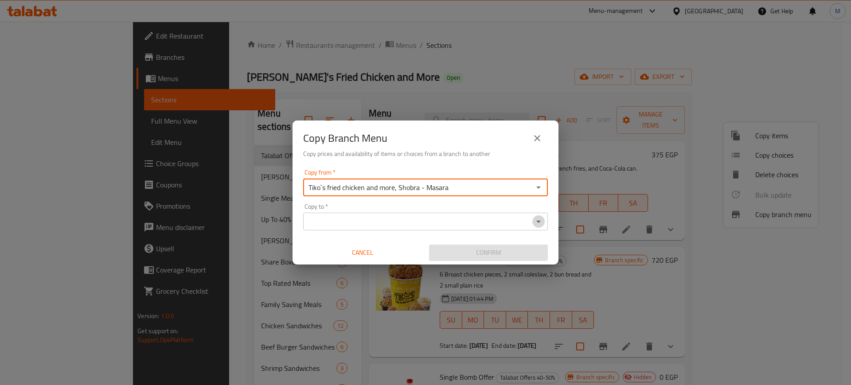
click at [538, 225] on icon "Open" at bounding box center [538, 221] width 11 height 11
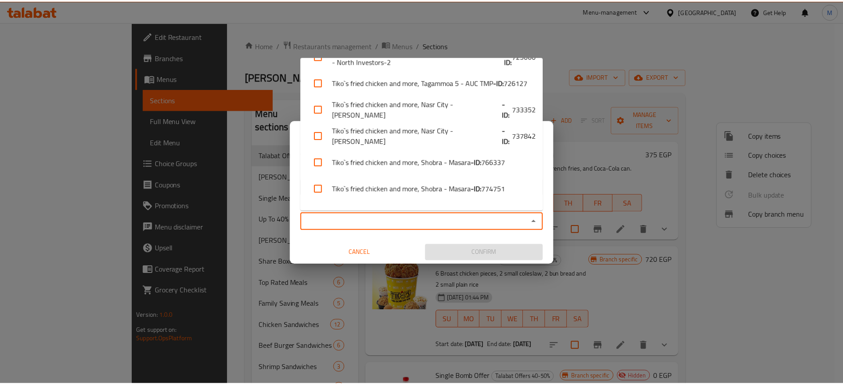
scroll to position [332, 0]
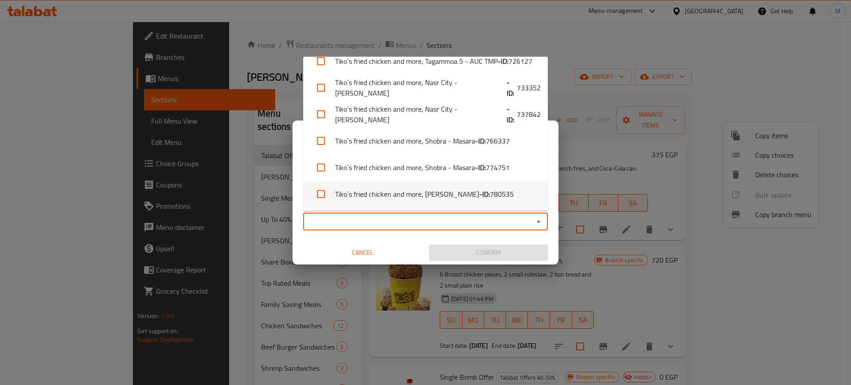
click at [492, 195] on span "780535" at bounding box center [502, 194] width 24 height 11
checkbox input "true"
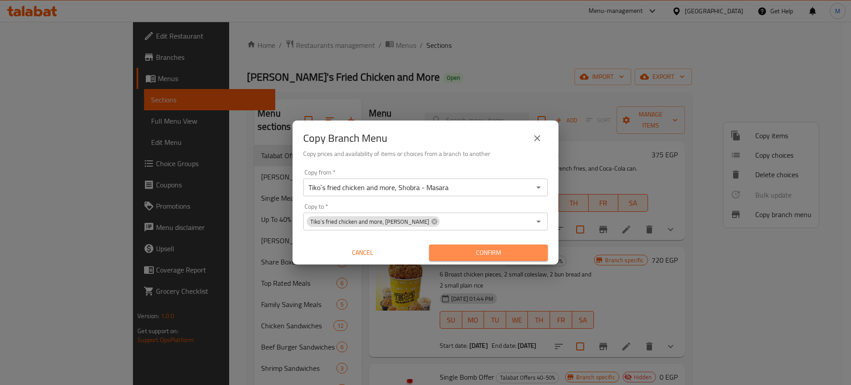
click at [486, 253] on span "Confirm" at bounding box center [488, 252] width 105 height 11
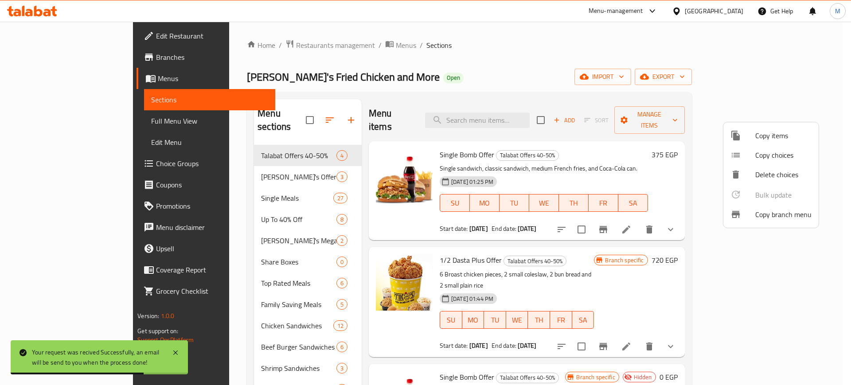
click at [39, 54] on div at bounding box center [425, 192] width 851 height 385
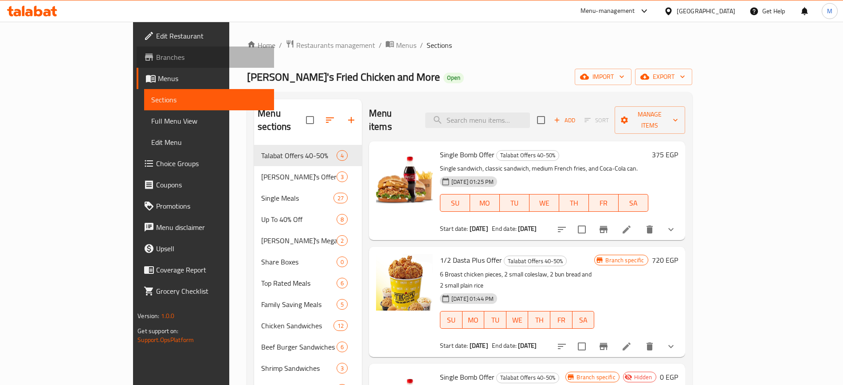
click at [156, 55] on span "Branches" at bounding box center [211, 57] width 110 height 11
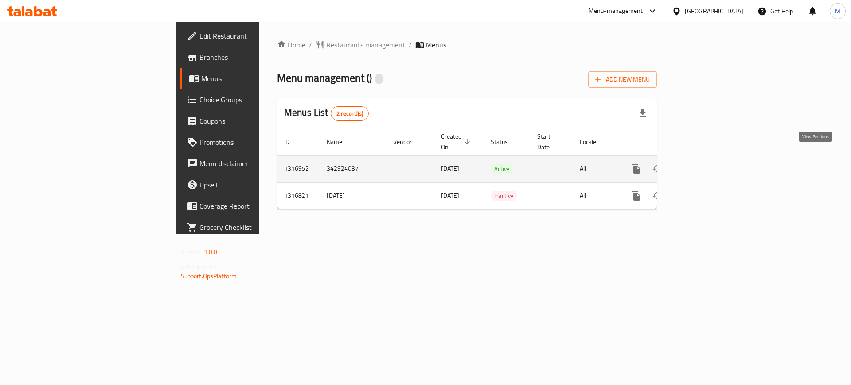
click at [705, 164] on icon "enhanced table" at bounding box center [700, 169] width 11 height 11
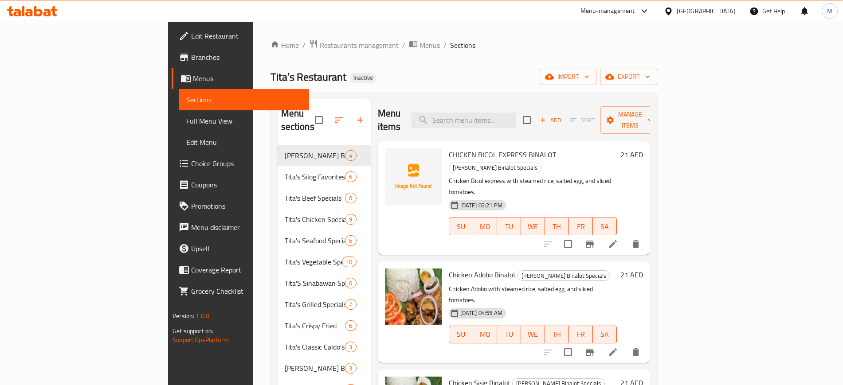
click at [186, 121] on span "Full Menu View" at bounding box center [243, 121] width 115 height 11
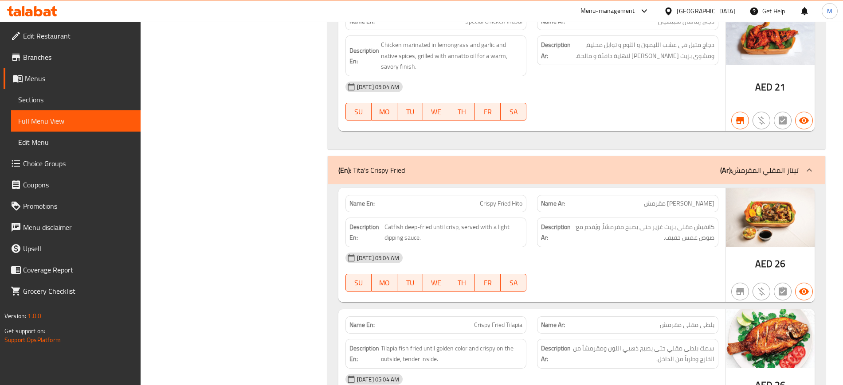
click at [242, 271] on div "Filter Branches Branches Popular filters Free items Branch specific items Has c…" at bounding box center [237, 107] width 169 height 14264
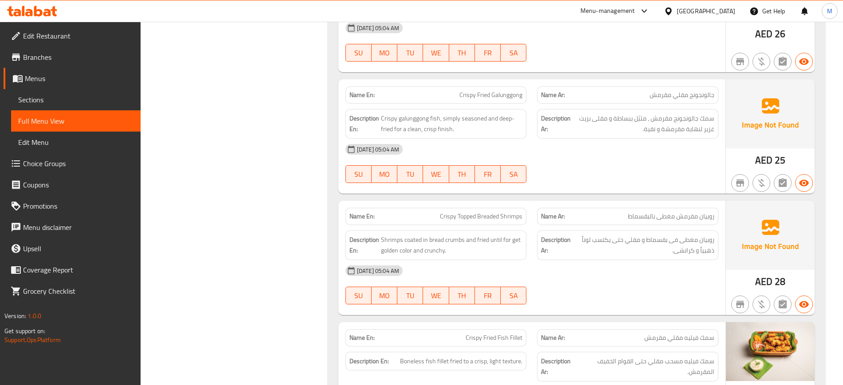
scroll to position [7493, 0]
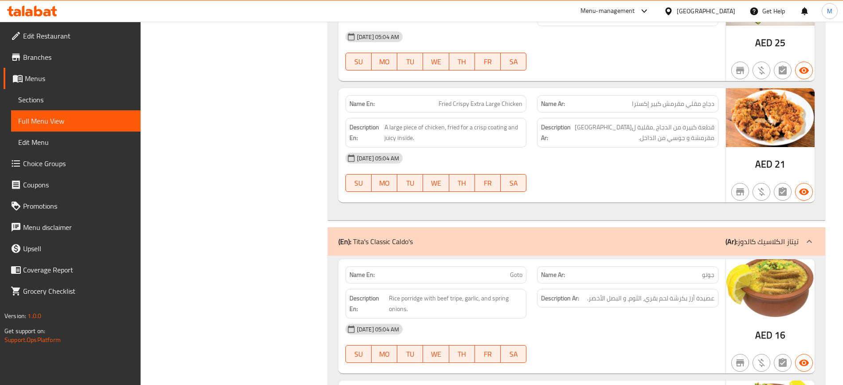
scroll to position [7848, 0]
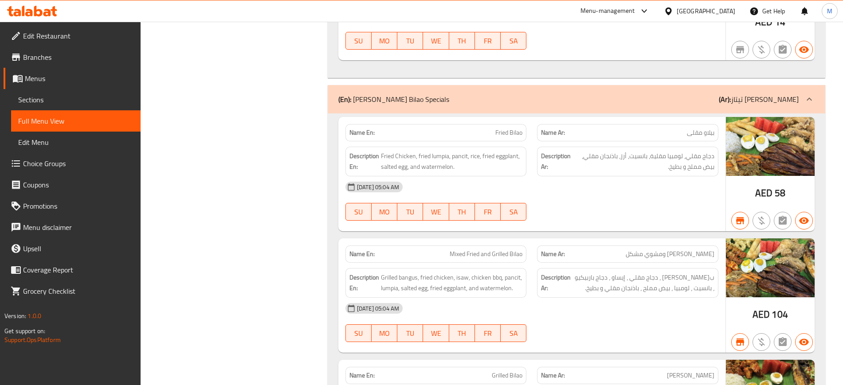
scroll to position [8425, 0]
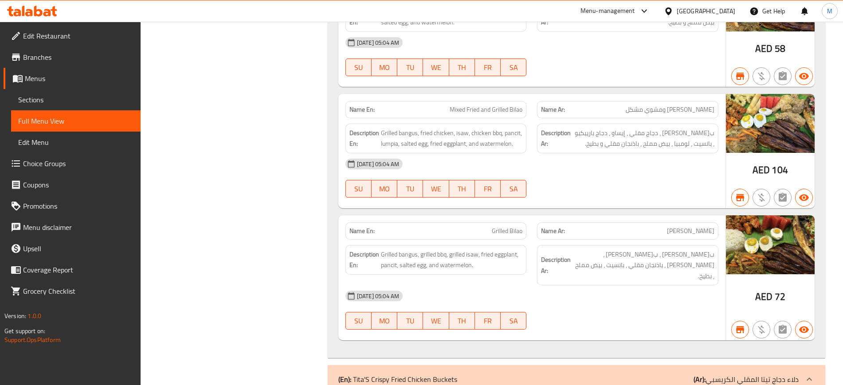
scroll to position [8646, 0]
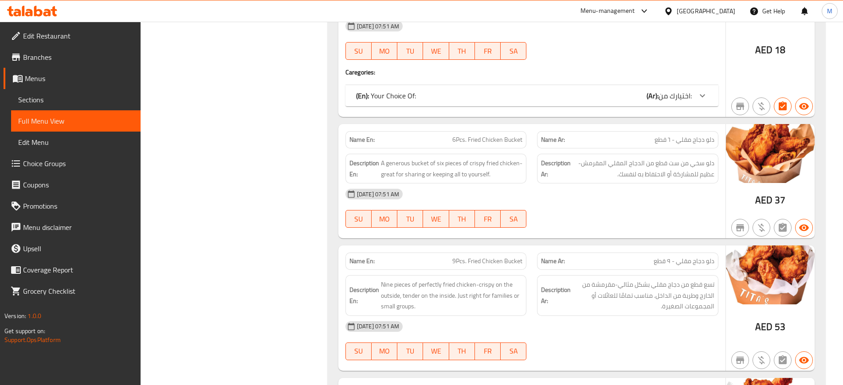
scroll to position [9001, 0]
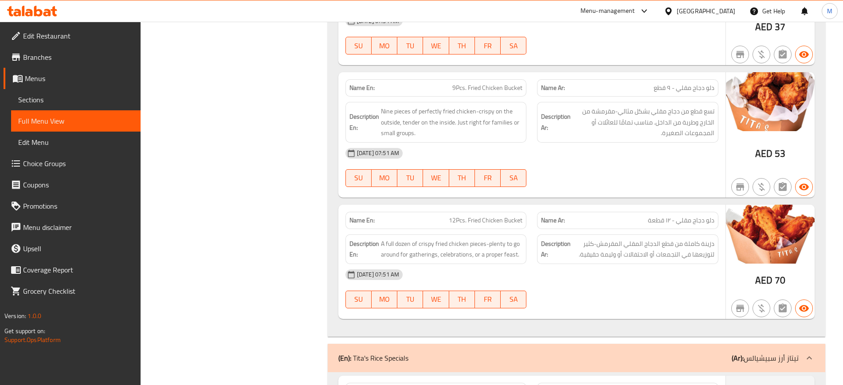
scroll to position [9267, 0]
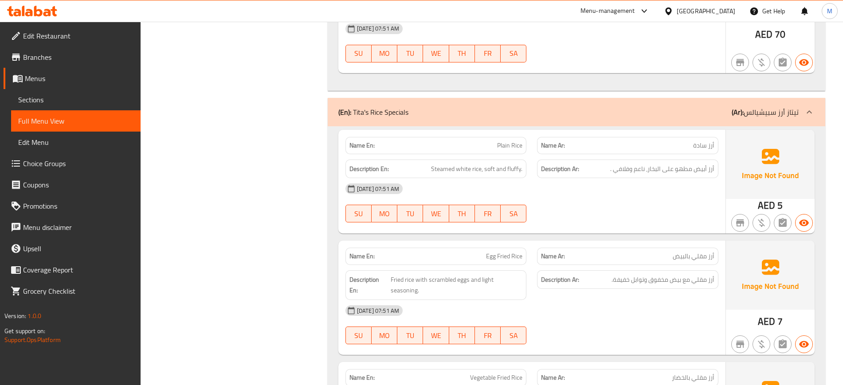
scroll to position [9444, 0]
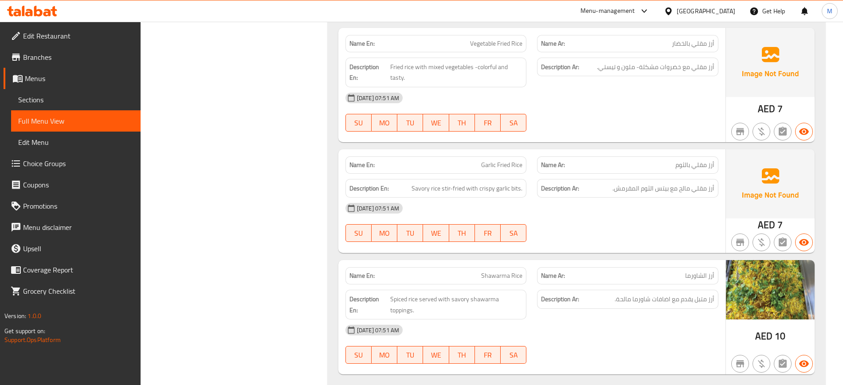
scroll to position [9755, 0]
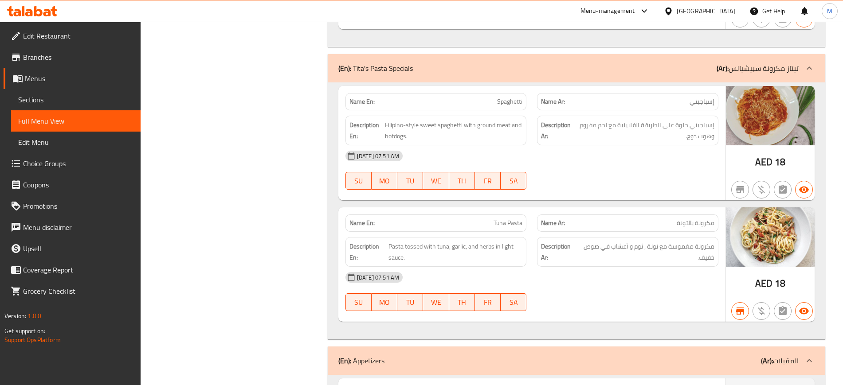
scroll to position [10110, 0]
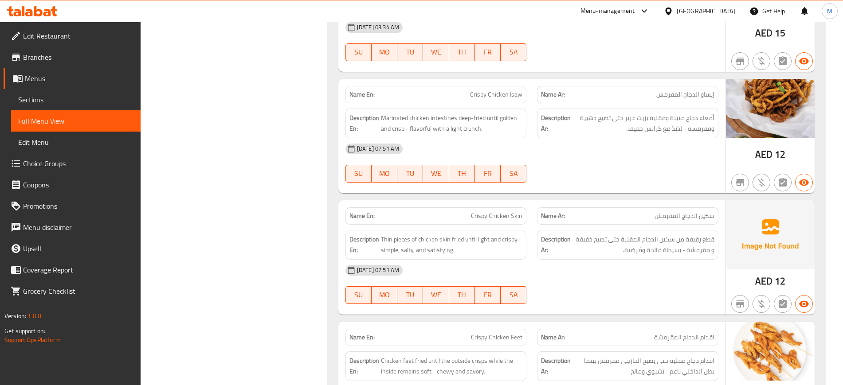
scroll to position [10268, 0]
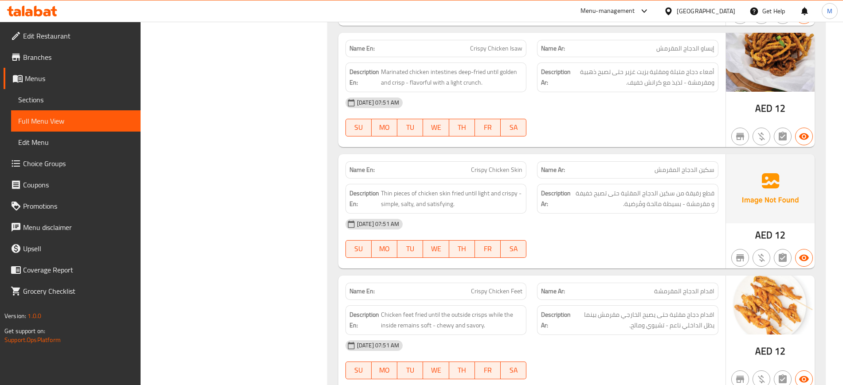
scroll to position [10578, 0]
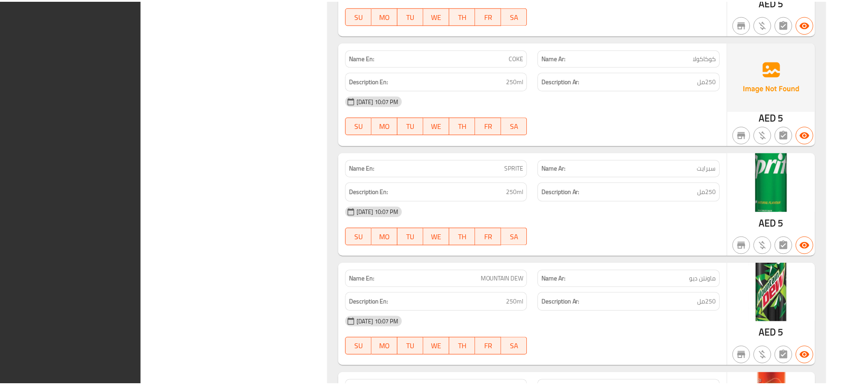
scroll to position [13911, 0]
